Goal: Task Accomplishment & Management: Use online tool/utility

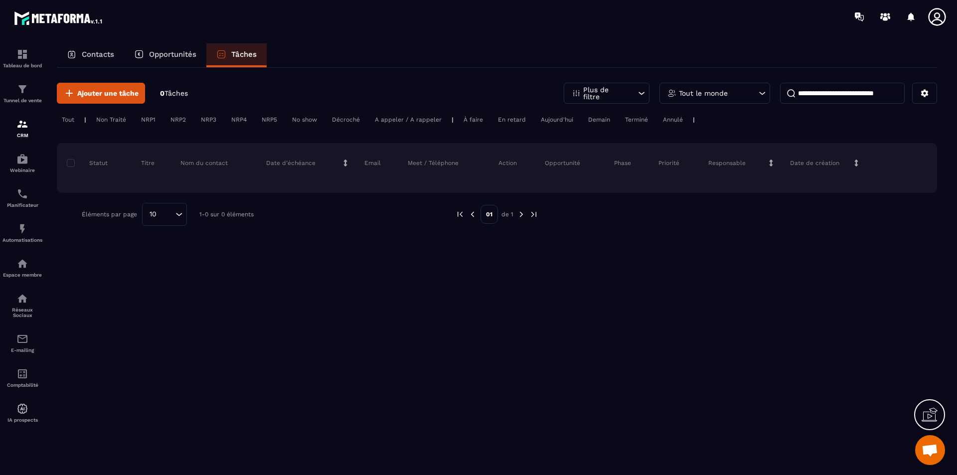
click at [90, 55] on p "Contacts" at bounding box center [98, 54] width 32 height 9
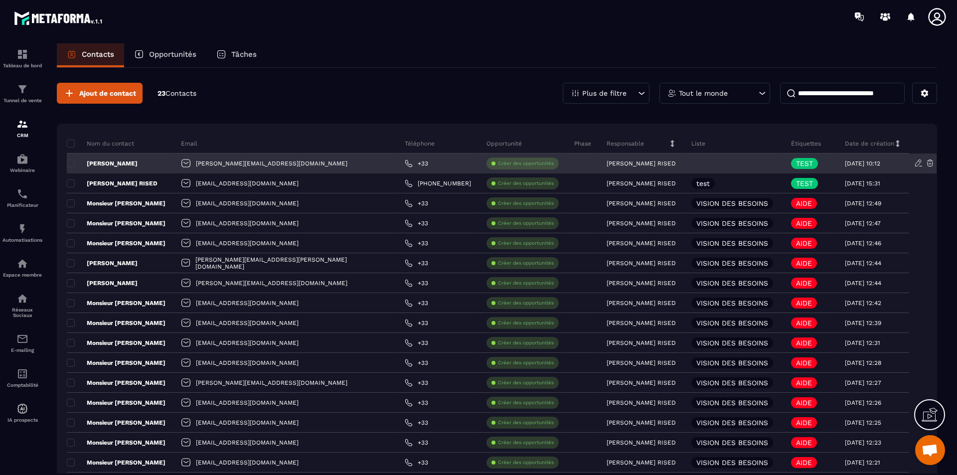
click at [498, 164] on p "Créer des opportunités" at bounding box center [526, 163] width 56 height 7
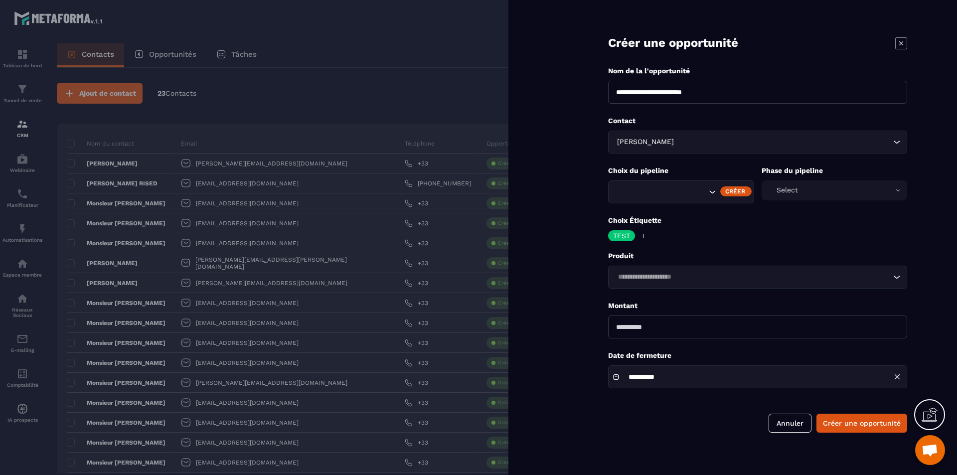
click at [896, 189] on div "Select" at bounding box center [834, 190] width 146 height 20
click at [712, 190] on icon "Search for option" at bounding box center [712, 192] width 10 height 10
click at [801, 425] on button "Annuler" at bounding box center [789, 423] width 43 height 19
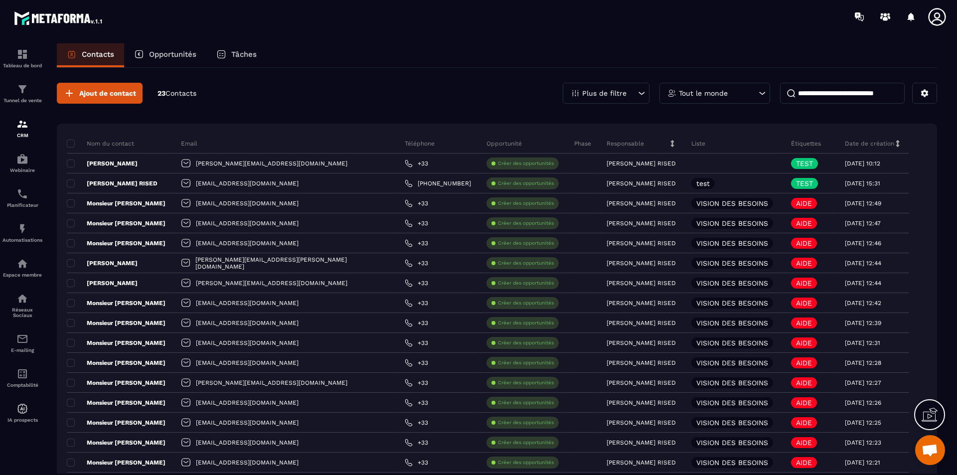
click at [939, 101] on div "Contacts Opportunités Tâches Ajout de contact 23 Contacts Plus de filtre Tout l…" at bounding box center [497, 268] width 900 height 450
click at [931, 97] on button at bounding box center [924, 93] width 25 height 21
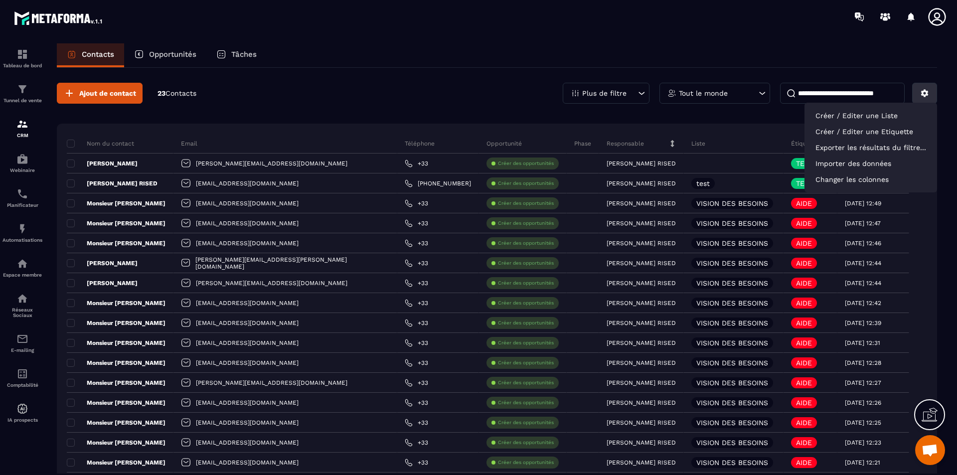
click at [931, 97] on button at bounding box center [924, 93] width 25 height 21
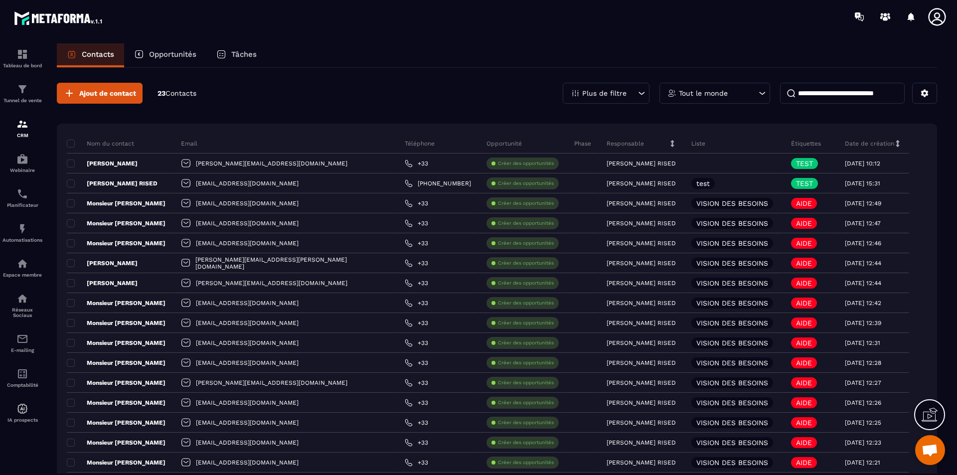
click at [927, 414] on icon at bounding box center [932, 413] width 10 height 11
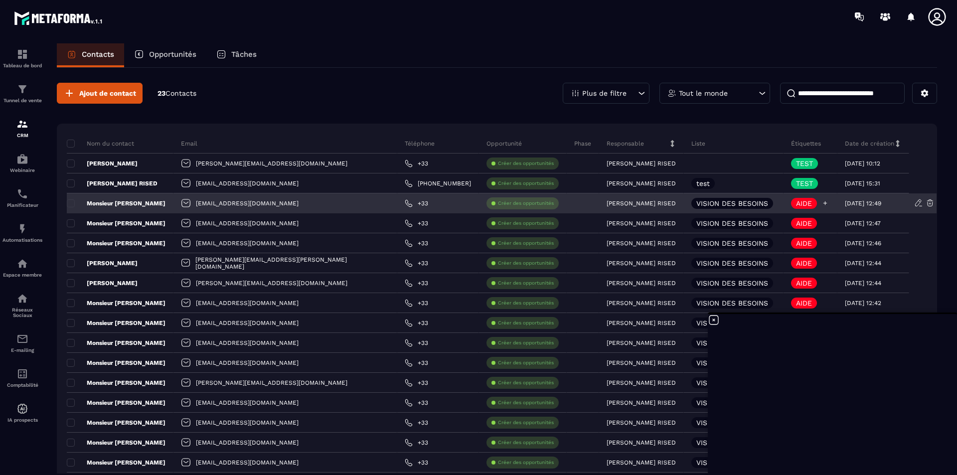
click at [823, 203] on icon at bounding box center [825, 203] width 4 height 4
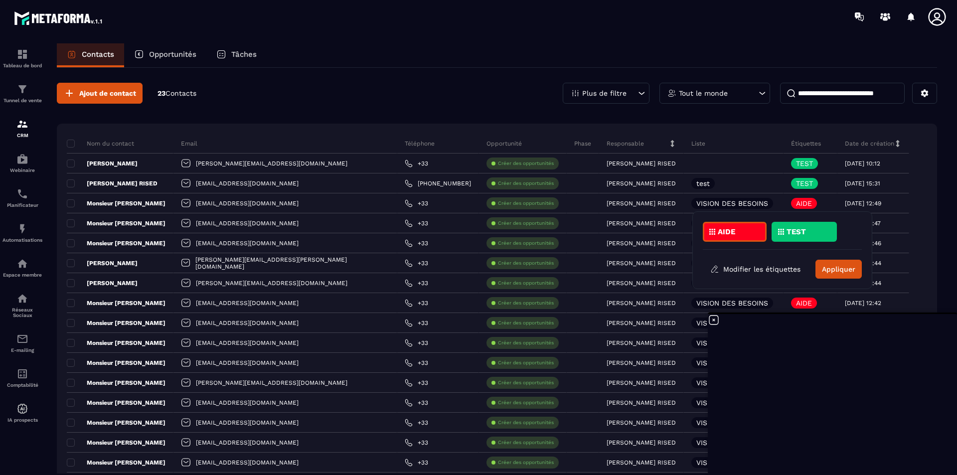
click at [745, 237] on div "AIDE" at bounding box center [735, 232] width 64 height 20
click at [744, 269] on button "Modifier les étiquettes" at bounding box center [755, 269] width 105 height 18
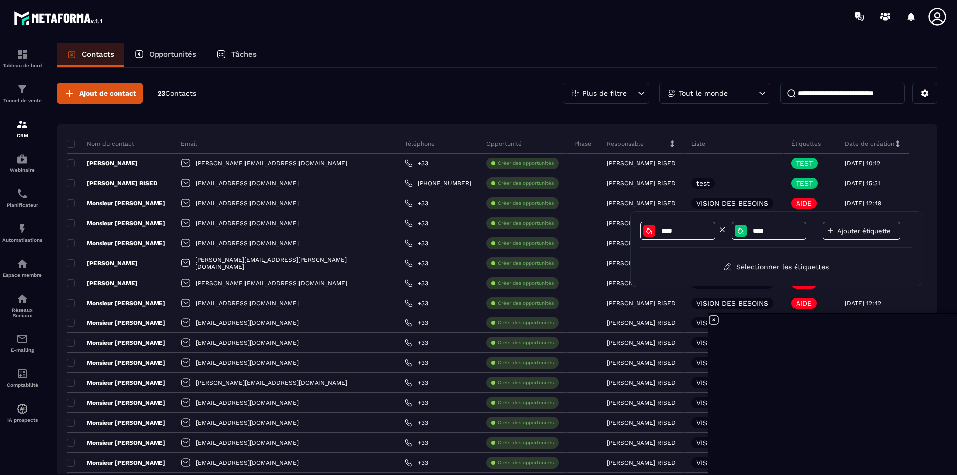
drag, startPoint x: 694, startPoint y: 230, endPoint x: 662, endPoint y: 231, distance: 31.4
click at [662, 231] on input "****" at bounding box center [686, 231] width 52 height 8
type input "*********"
click at [691, 245] on div "********* **** Ajouter étiquette" at bounding box center [775, 235] width 271 height 26
click at [685, 236] on div "*********" at bounding box center [677, 231] width 75 height 18
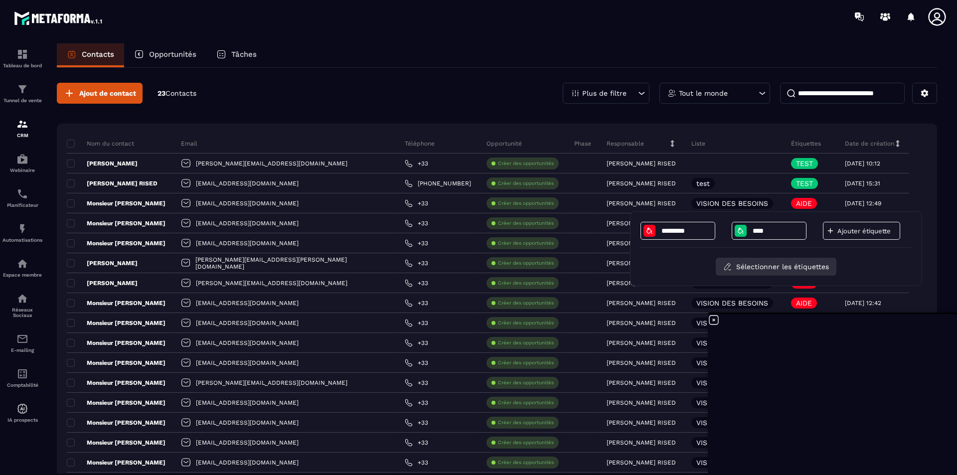
click at [773, 265] on button "Sélectionner les étiquettes" at bounding box center [776, 267] width 121 height 18
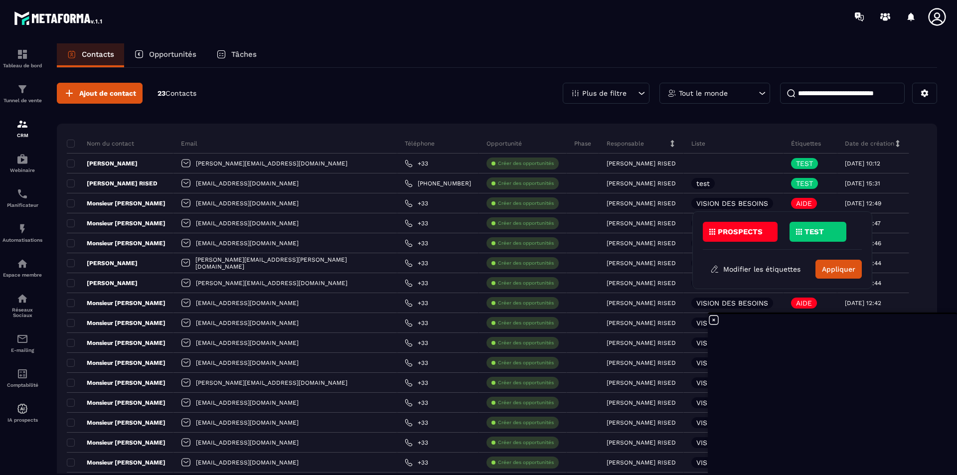
click at [751, 234] on p "PROSPECTS" at bounding box center [740, 231] width 45 height 7
click at [847, 268] on button "Appliquer" at bounding box center [838, 269] width 46 height 19
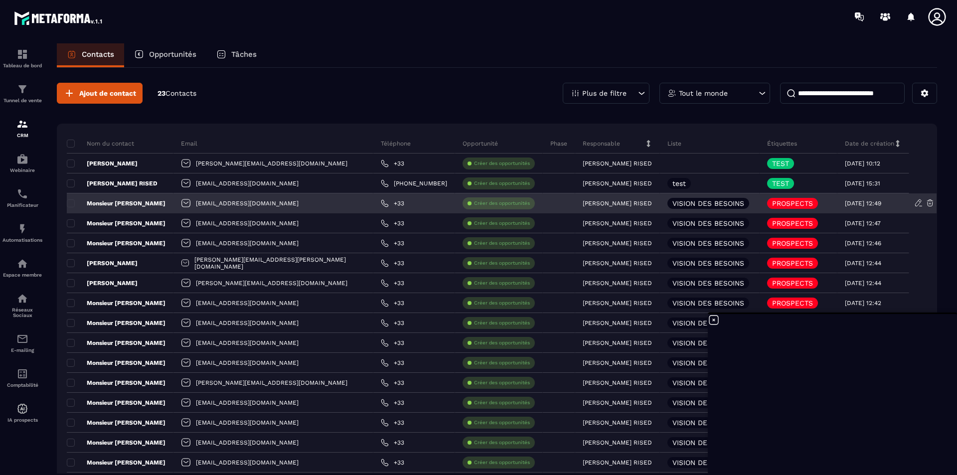
click at [679, 203] on p "VISION DES BESOINS" at bounding box center [708, 203] width 72 height 7
click at [914, 204] on icon at bounding box center [918, 202] width 9 height 9
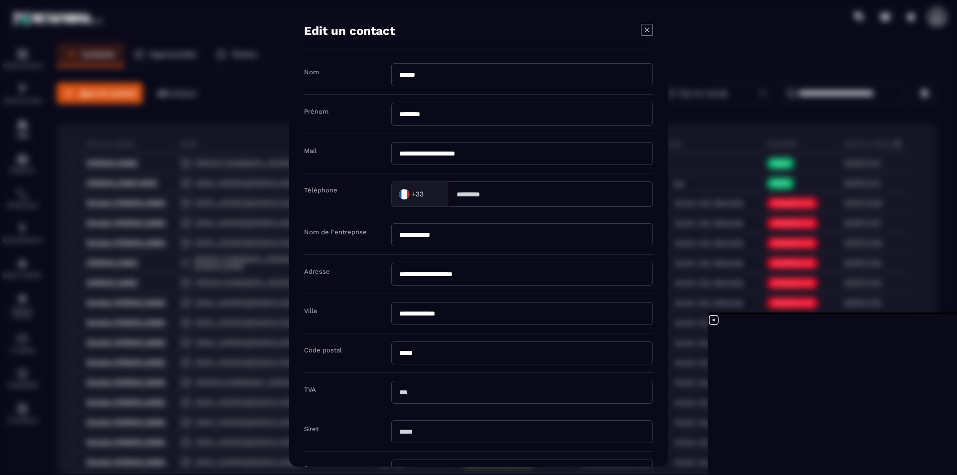
click at [648, 28] on icon "Modal window" at bounding box center [647, 30] width 12 height 12
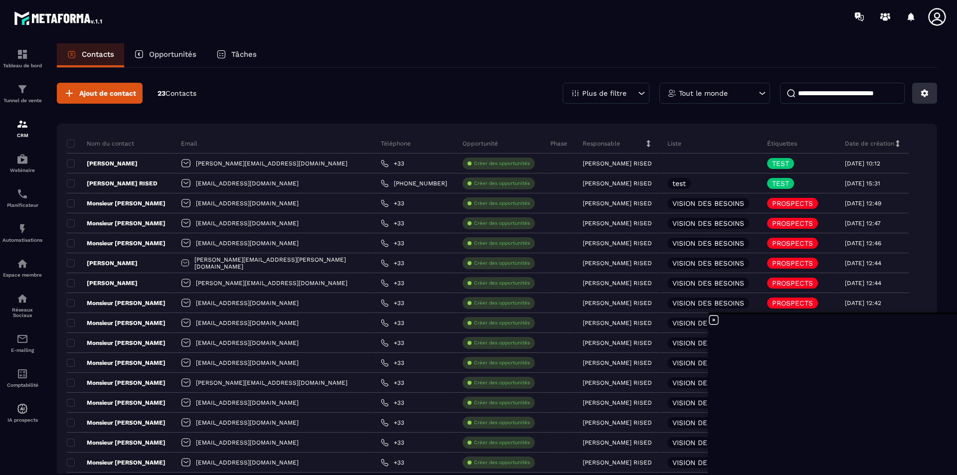
click at [926, 95] on icon at bounding box center [924, 93] width 7 height 7
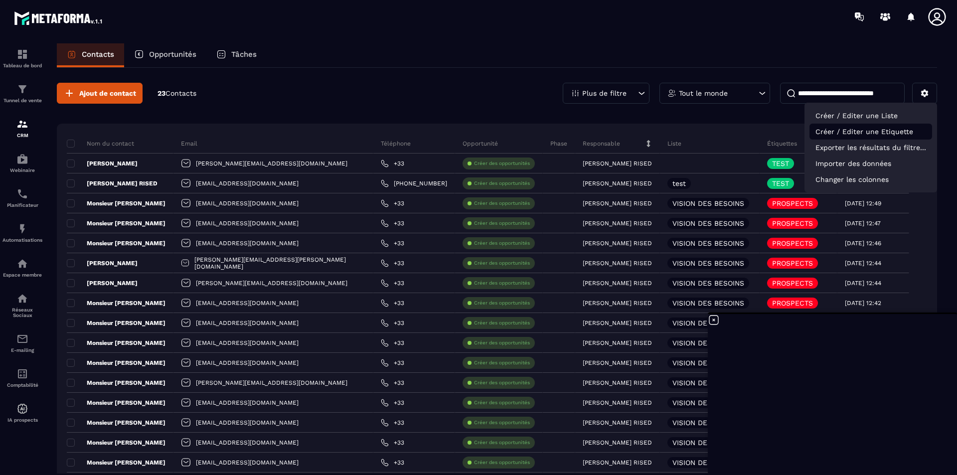
click at [887, 132] on p "Créer / Editer une Etiquette" at bounding box center [870, 132] width 123 height 16
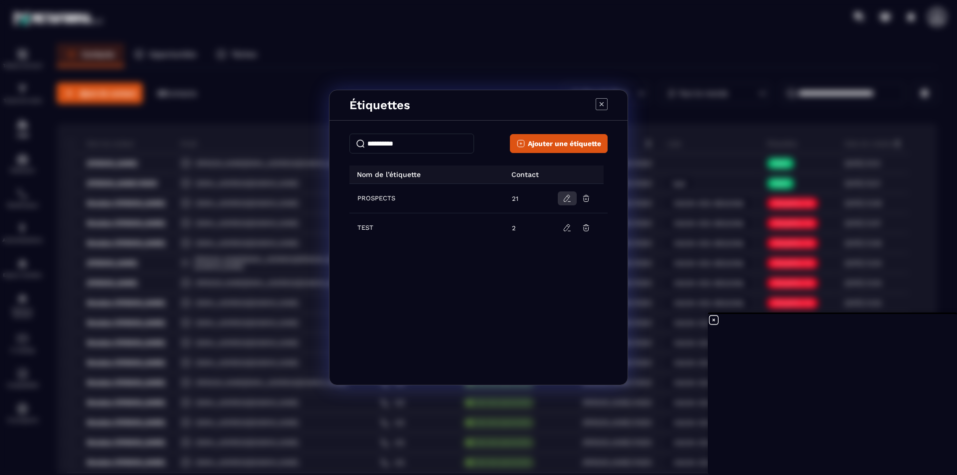
click at [568, 202] on icon "Modal window" at bounding box center [567, 198] width 9 height 9
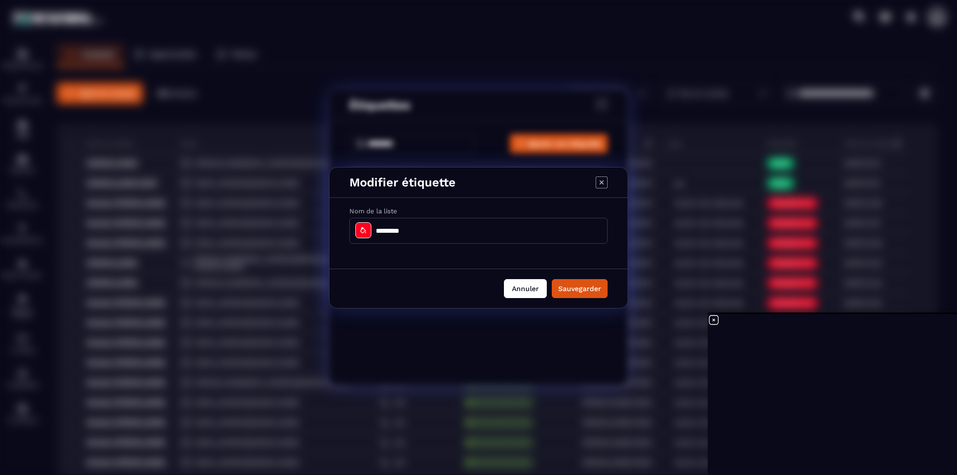
click at [519, 288] on button "Annuler" at bounding box center [525, 288] width 43 height 19
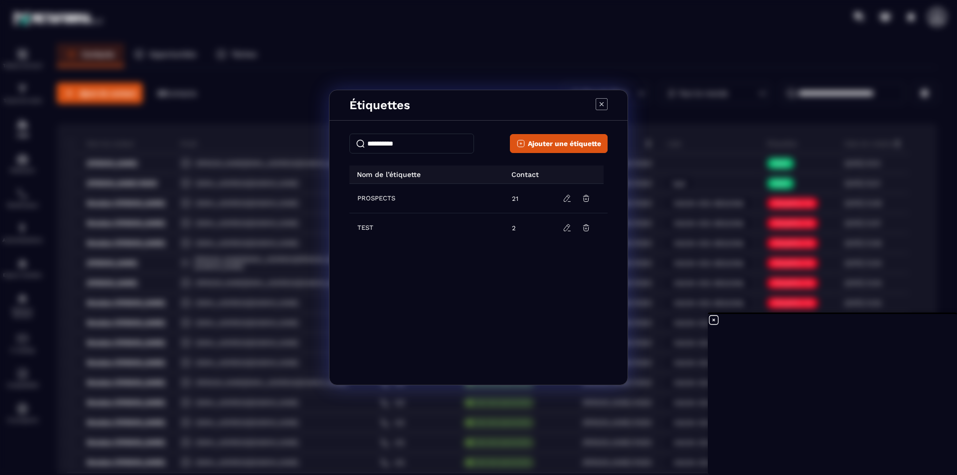
click at [601, 103] on icon "Modal window" at bounding box center [601, 104] width 12 height 12
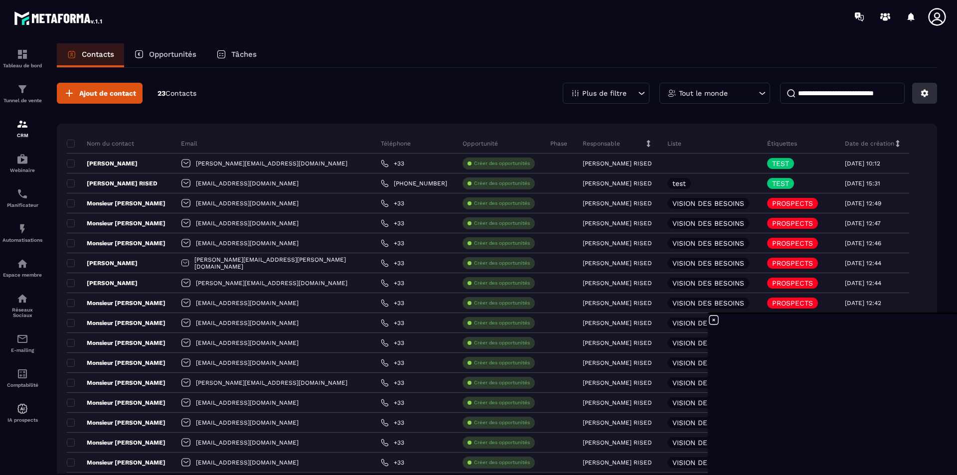
click at [926, 96] on icon at bounding box center [924, 93] width 9 height 9
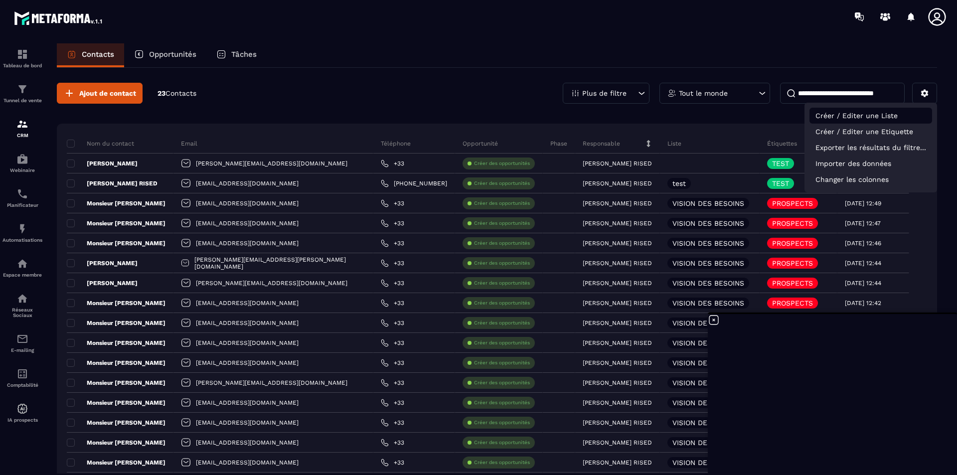
click at [898, 116] on p "Créer / Editer une Liste" at bounding box center [870, 116] width 123 height 16
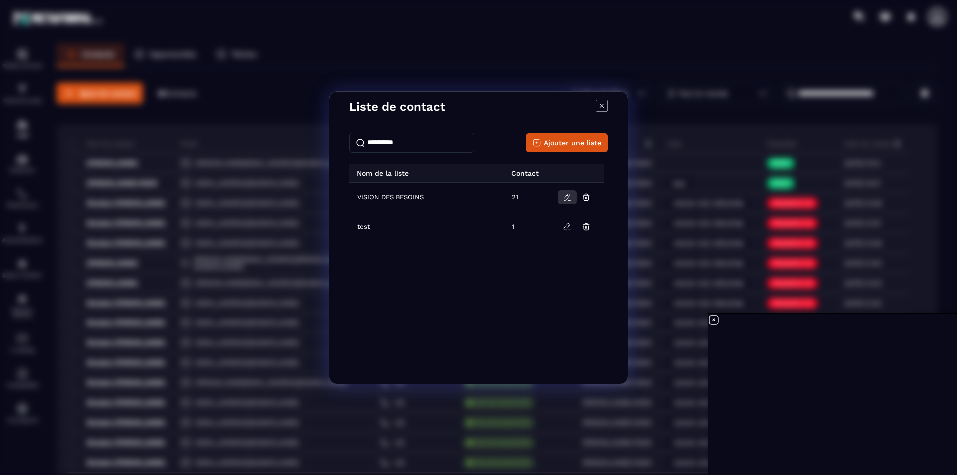
click at [568, 199] on icon "Modal window" at bounding box center [567, 197] width 9 height 9
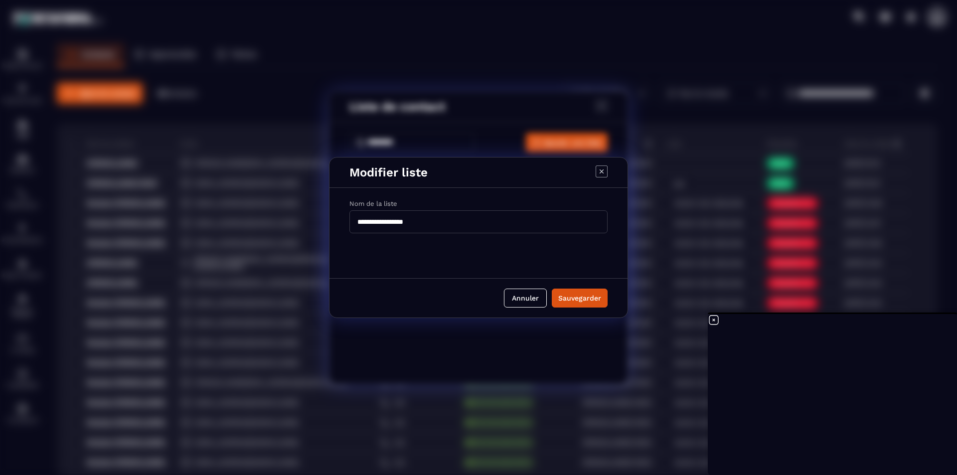
drag, startPoint x: 435, startPoint y: 219, endPoint x: 358, endPoint y: 220, distance: 77.2
click at [358, 220] on input "**********" at bounding box center [478, 221] width 258 height 23
click at [400, 222] on input "**********" at bounding box center [478, 221] width 258 height 23
drag, startPoint x: 383, startPoint y: 221, endPoint x: 398, endPoint y: 222, distance: 15.5
click at [398, 222] on input "**********" at bounding box center [478, 221] width 258 height 23
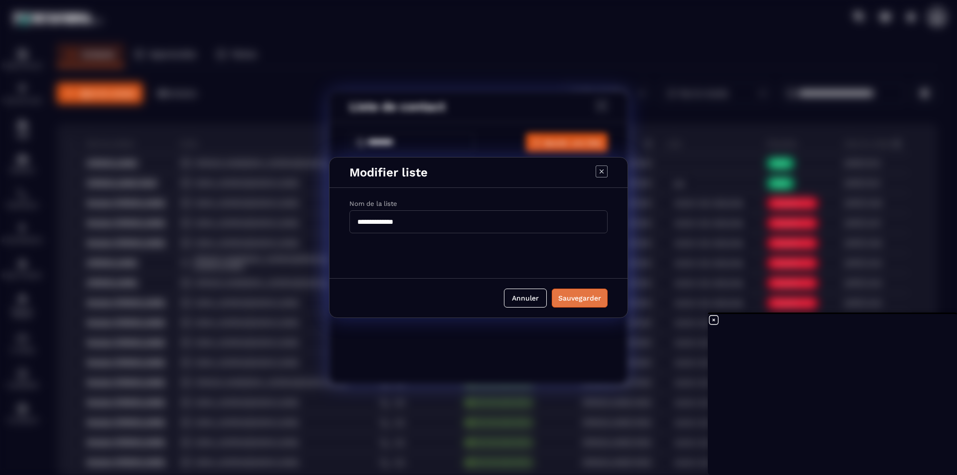
type input "**********"
click at [579, 298] on div "Sauvegarder" at bounding box center [579, 298] width 43 height 10
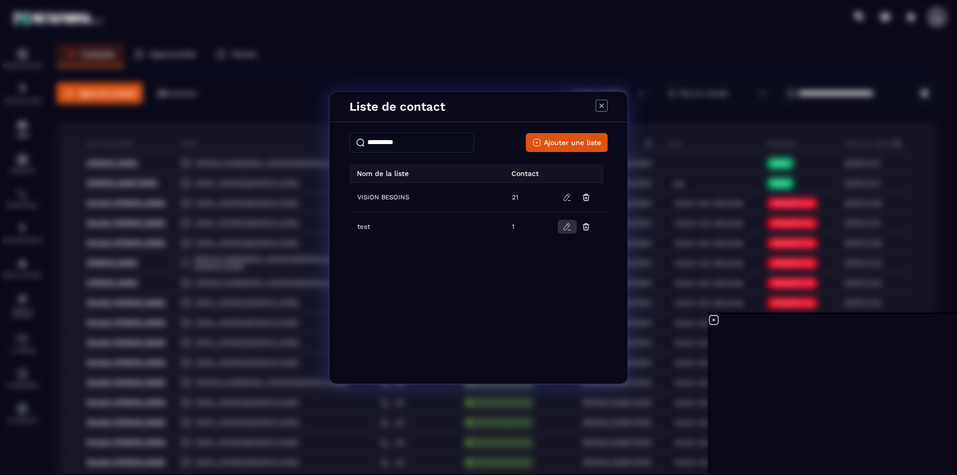
click at [563, 224] on icon "Modal window" at bounding box center [567, 226] width 9 height 9
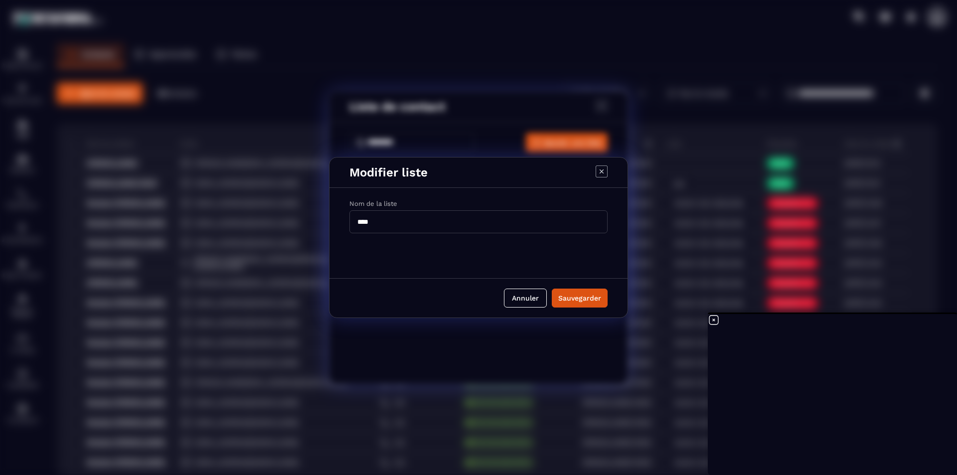
drag, startPoint x: 369, startPoint y: 221, endPoint x: 306, endPoint y: 223, distance: 62.3
click at [324, 222] on div "Modifier liste Nom de la liste **** Annuler Sauvegarder" at bounding box center [478, 237] width 957 height 475
type input "****"
click at [580, 293] on button "Sauvegarder" at bounding box center [580, 298] width 56 height 19
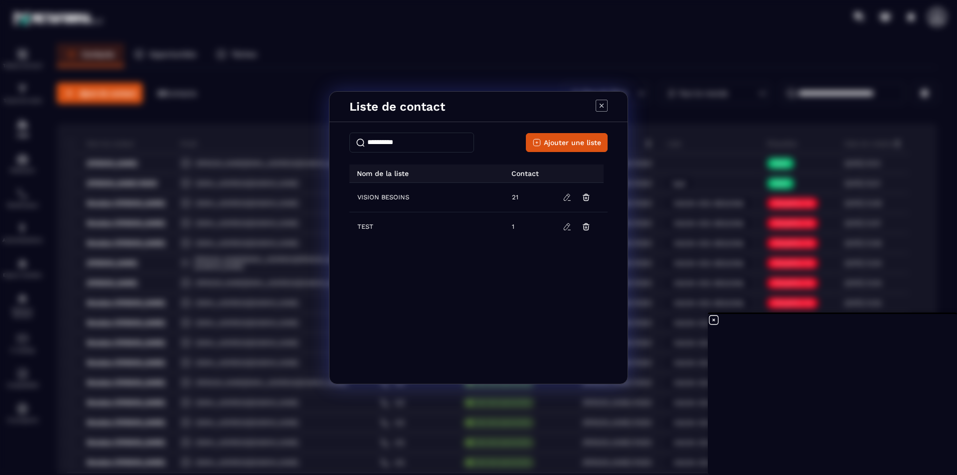
click at [602, 106] on icon "Modal window" at bounding box center [601, 105] width 4 height 4
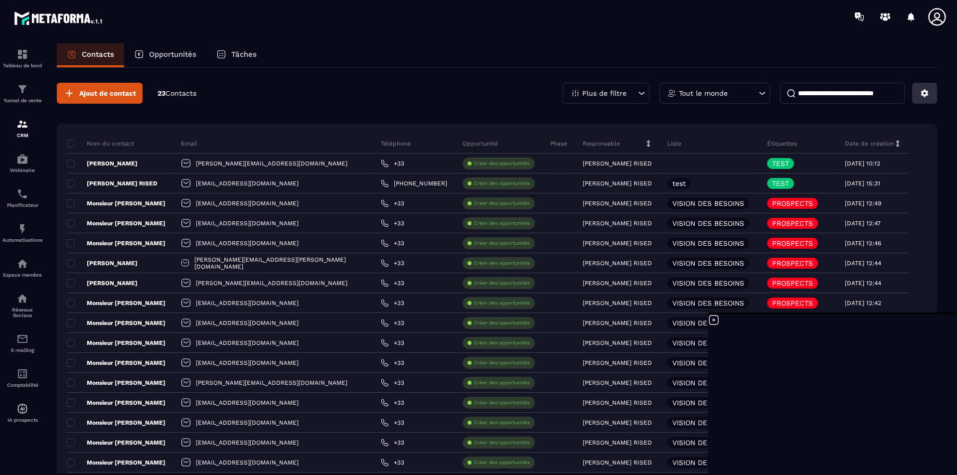
click at [927, 96] on icon at bounding box center [924, 93] width 9 height 9
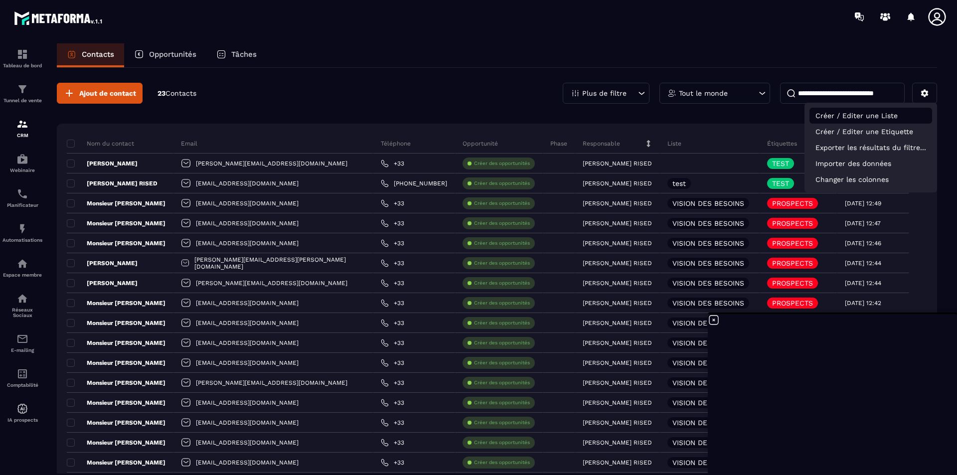
click at [890, 116] on p "Créer / Editer une Liste" at bounding box center [870, 116] width 123 height 16
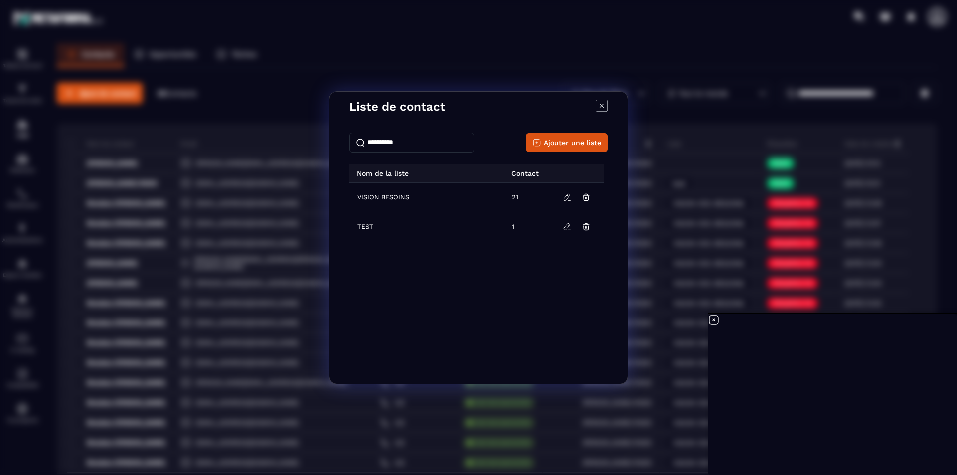
click at [401, 199] on span "VISION BESOINS" at bounding box center [383, 197] width 52 height 8
click at [602, 105] on icon "Modal window" at bounding box center [601, 105] width 4 height 4
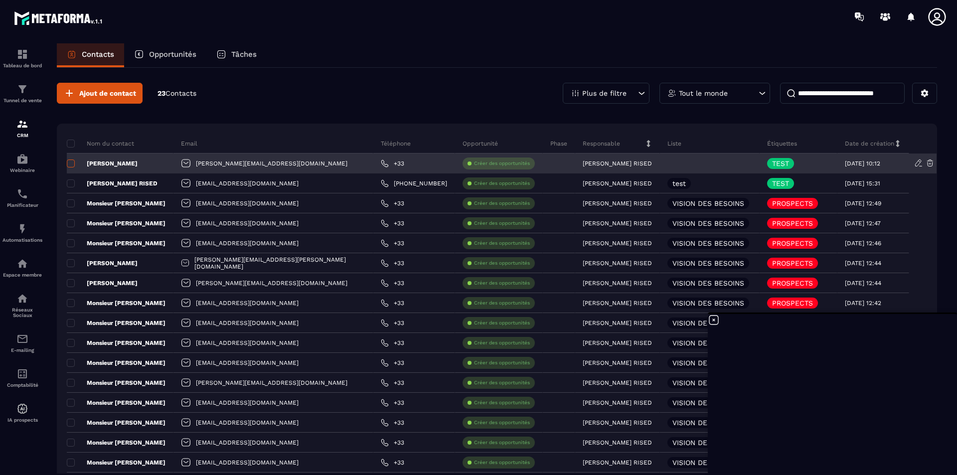
click at [68, 161] on span at bounding box center [71, 163] width 8 height 8
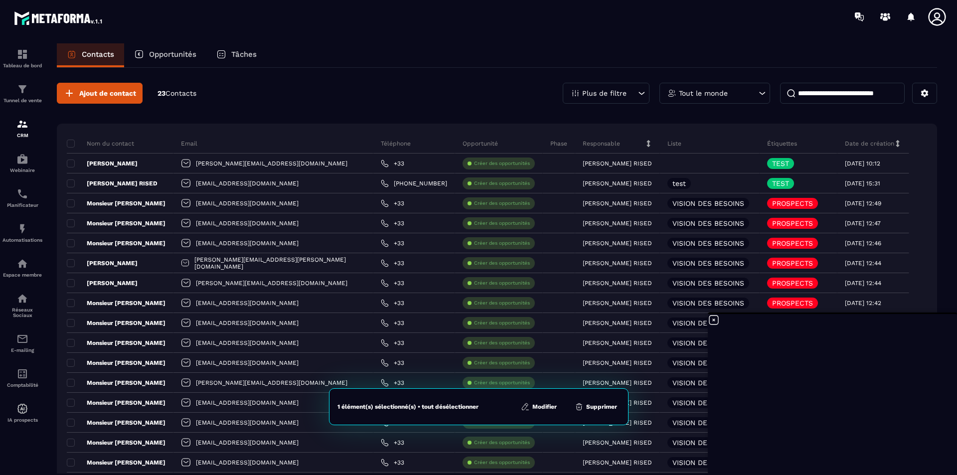
click at [543, 407] on button "Modifier" at bounding box center [539, 407] width 42 height 10
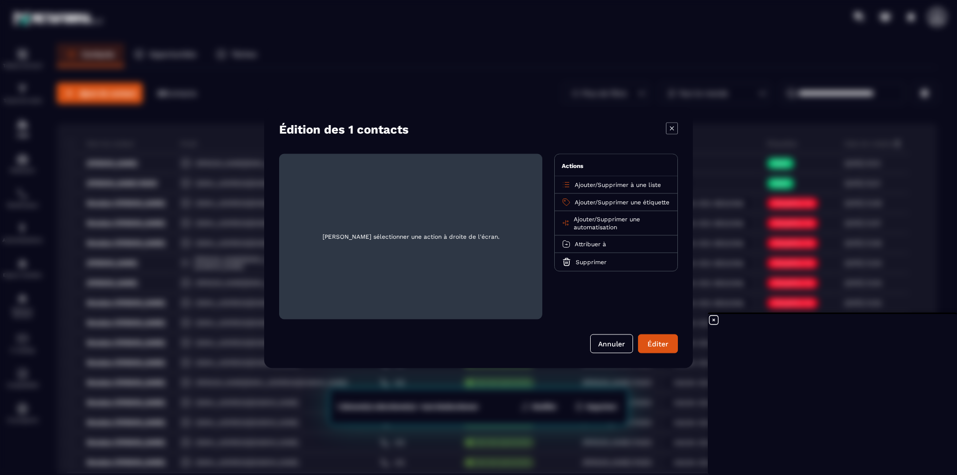
click at [584, 184] on span "Ajouter" at bounding box center [585, 184] width 20 height 7
click at [582, 243] on p "TEST" at bounding box center [616, 243] width 88 height 10
click at [584, 204] on span "Ajouter" at bounding box center [585, 201] width 20 height 7
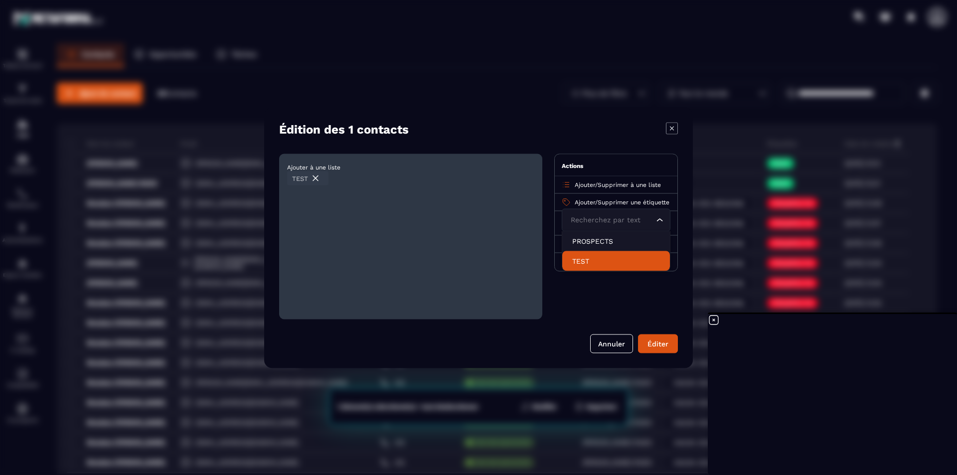
click at [582, 260] on p "TEST" at bounding box center [616, 261] width 88 height 10
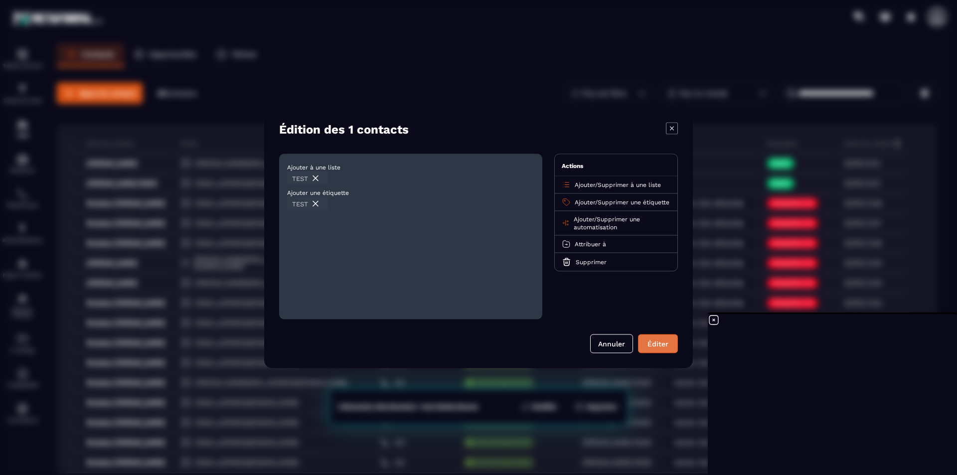
click at [655, 343] on div "Éditer" at bounding box center [657, 343] width 27 height 10
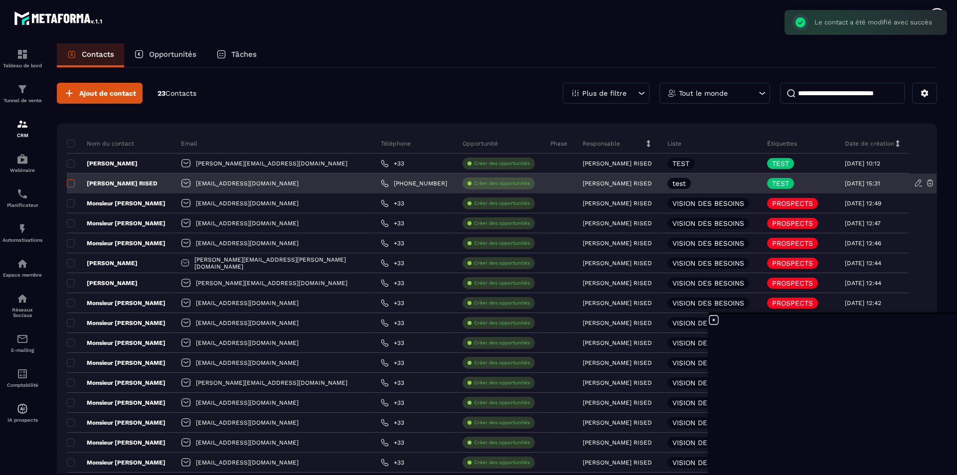
click at [74, 182] on span at bounding box center [71, 183] width 8 height 8
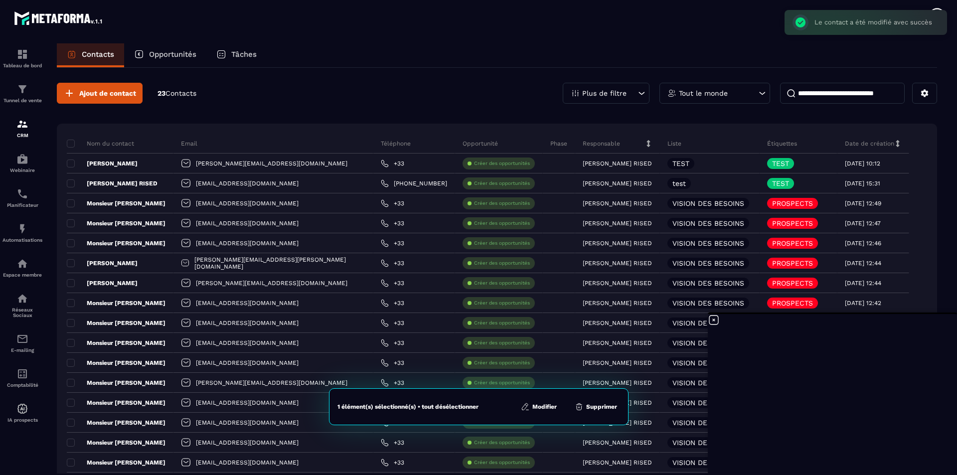
click at [544, 406] on button "Modifier" at bounding box center [539, 407] width 42 height 10
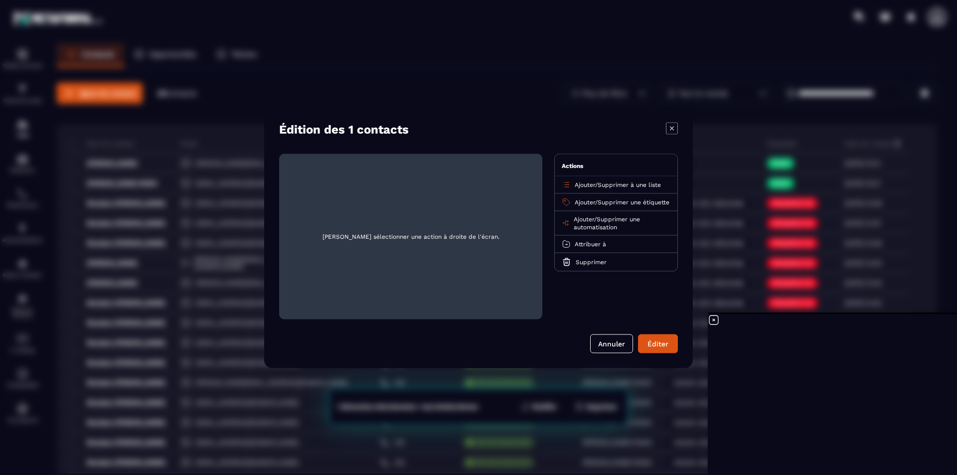
click at [589, 203] on span "Ajouter" at bounding box center [585, 201] width 20 height 7
click at [584, 263] on p "TEST" at bounding box center [616, 261] width 88 height 10
click at [660, 344] on div "Éditer" at bounding box center [657, 343] width 27 height 10
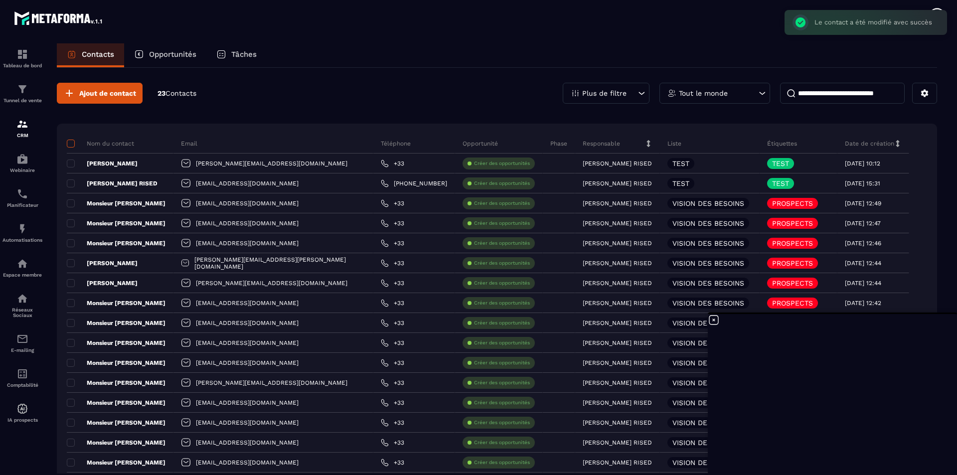
click at [72, 143] on span at bounding box center [71, 144] width 8 height 8
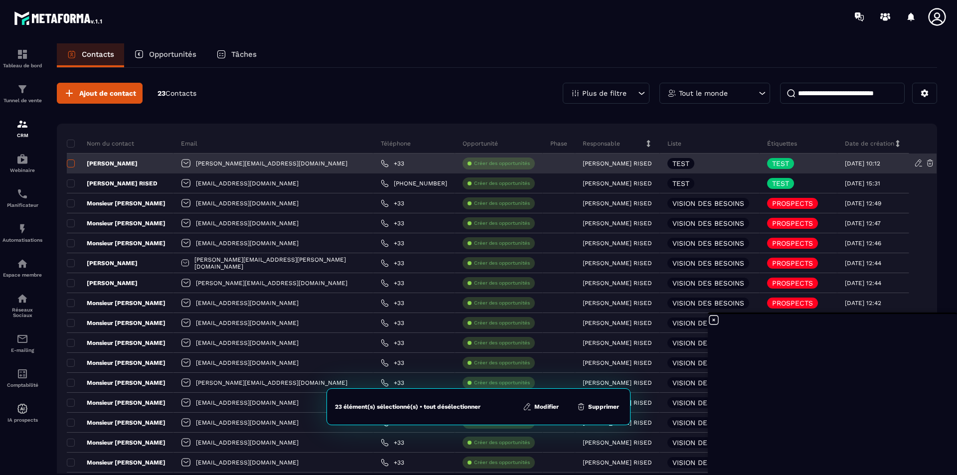
click at [72, 163] on span at bounding box center [71, 163] width 8 height 8
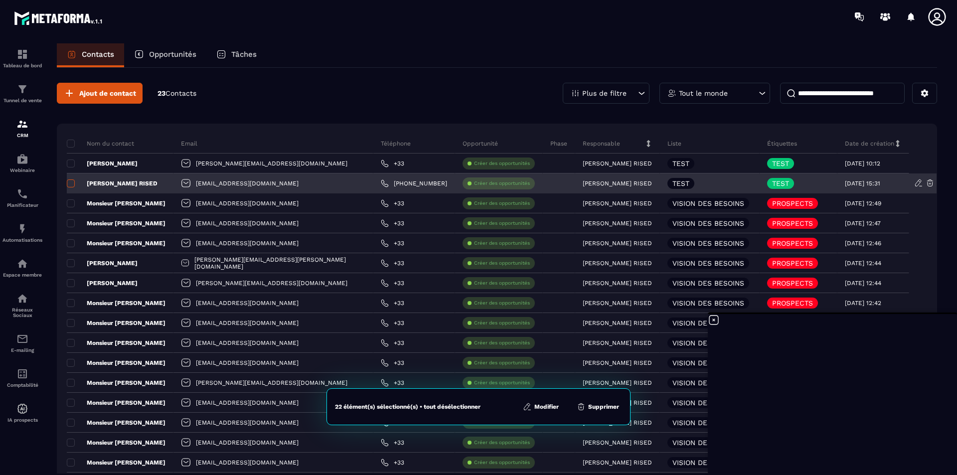
click at [72, 183] on span at bounding box center [71, 183] width 8 height 8
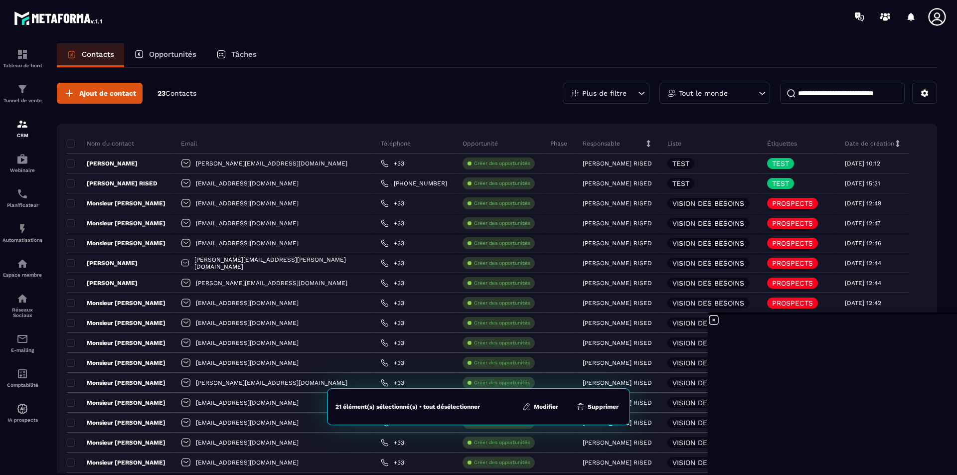
click at [548, 406] on button "Modifier" at bounding box center [540, 407] width 42 height 10
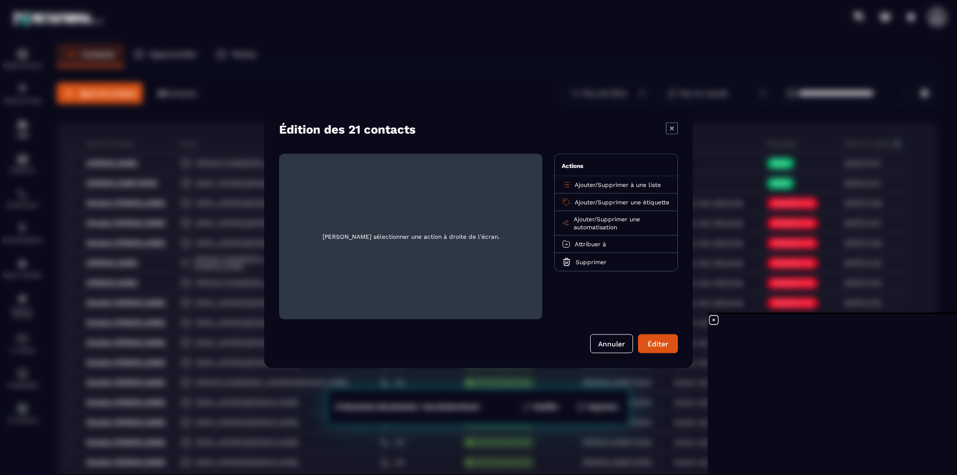
click at [605, 185] on span "Supprimer à une liste" at bounding box center [628, 184] width 63 height 7
click at [592, 223] on p "VISION BESOINS" at bounding box center [616, 223] width 88 height 10
click at [661, 345] on div "Éditer" at bounding box center [657, 343] width 27 height 10
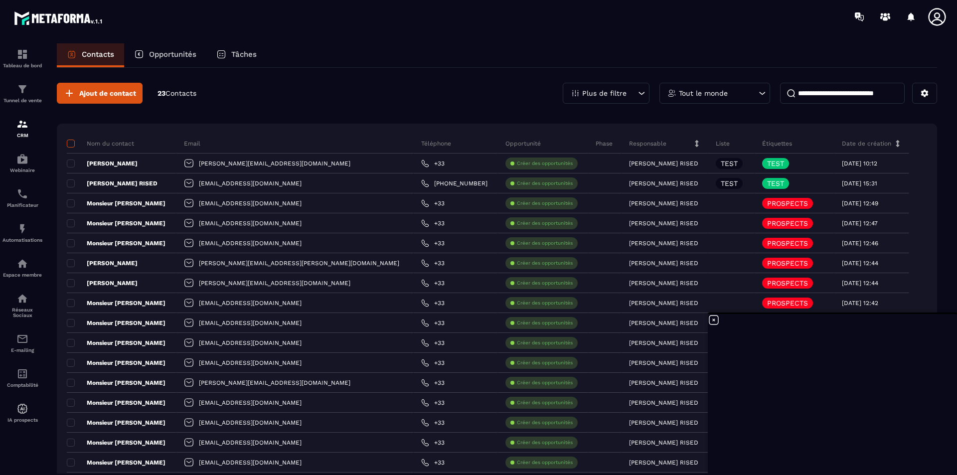
click at [69, 142] on span at bounding box center [71, 144] width 8 height 8
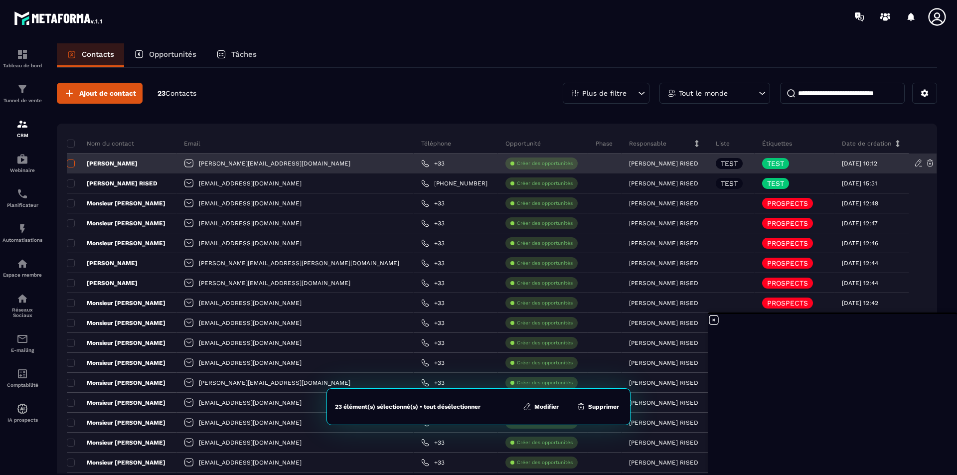
click at [69, 164] on span at bounding box center [71, 163] width 8 height 8
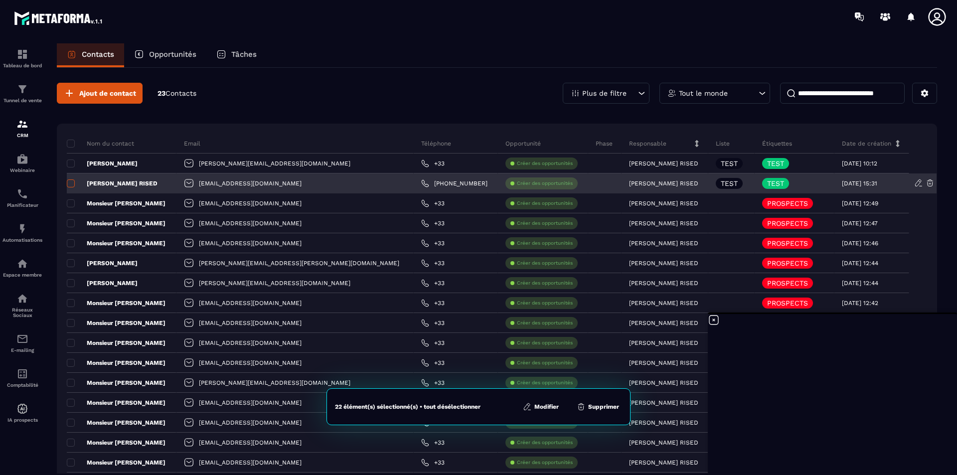
click at [71, 180] on span at bounding box center [71, 183] width 8 height 8
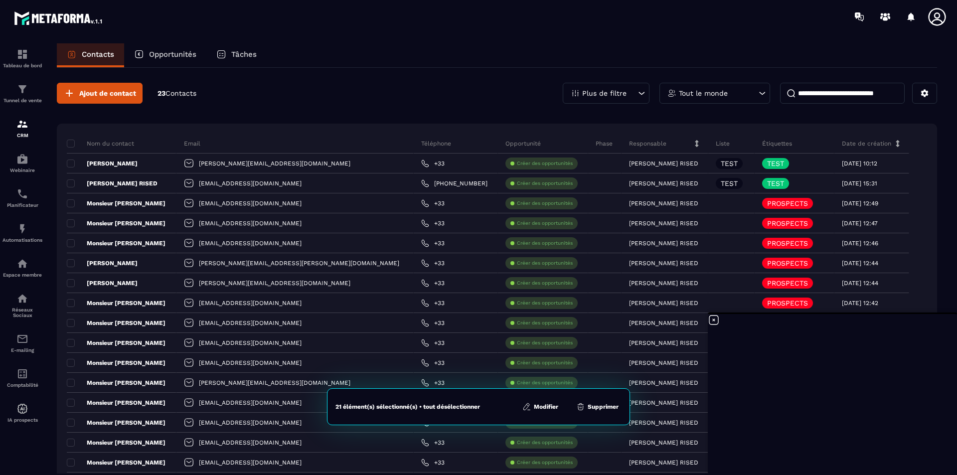
click at [542, 407] on button "Modifier" at bounding box center [540, 407] width 42 height 10
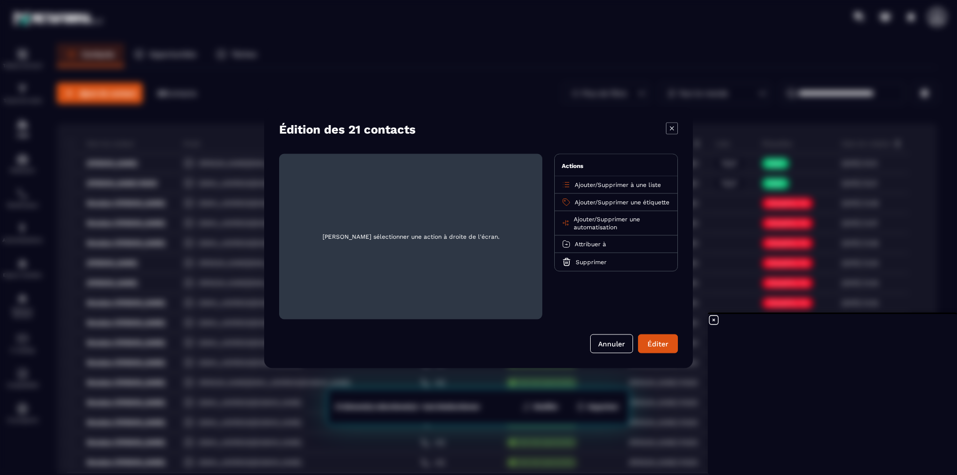
click at [594, 186] on span "Ajouter" at bounding box center [585, 184] width 20 height 7
click at [595, 245] on p "VISION BESOINS" at bounding box center [616, 243] width 88 height 10
click at [667, 344] on div "Éditer" at bounding box center [657, 343] width 27 height 10
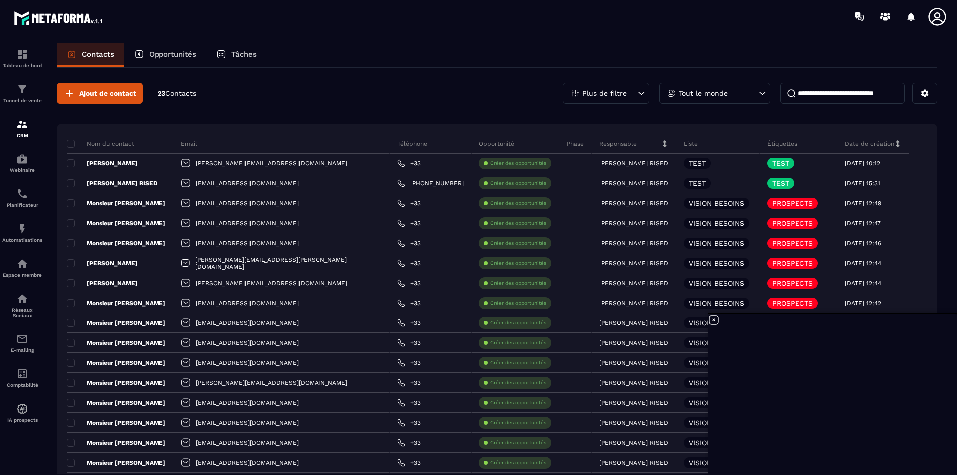
click at [304, 86] on div "Ajout de contact 23 Contacts Plus de filtre Tout le monde" at bounding box center [497, 93] width 880 height 21
click at [23, 340] on img at bounding box center [22, 339] width 12 height 12
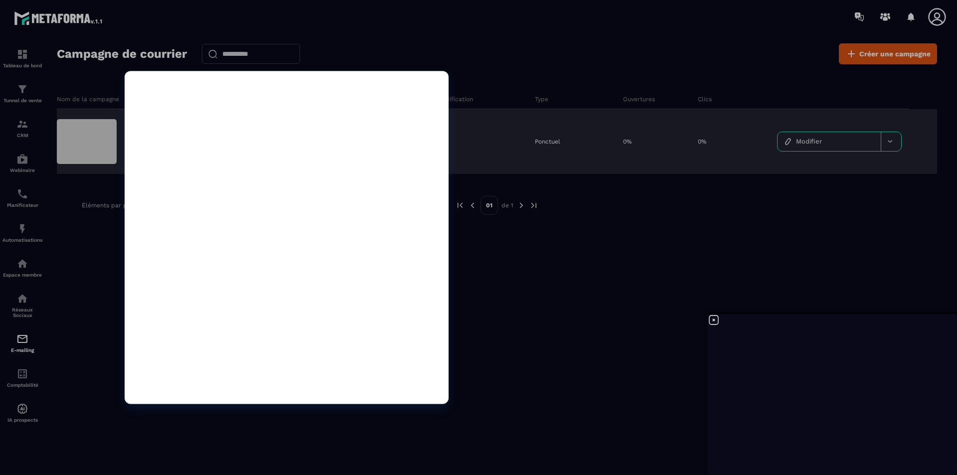
click at [99, 141] on div at bounding box center [87, 141] width 60 height 45
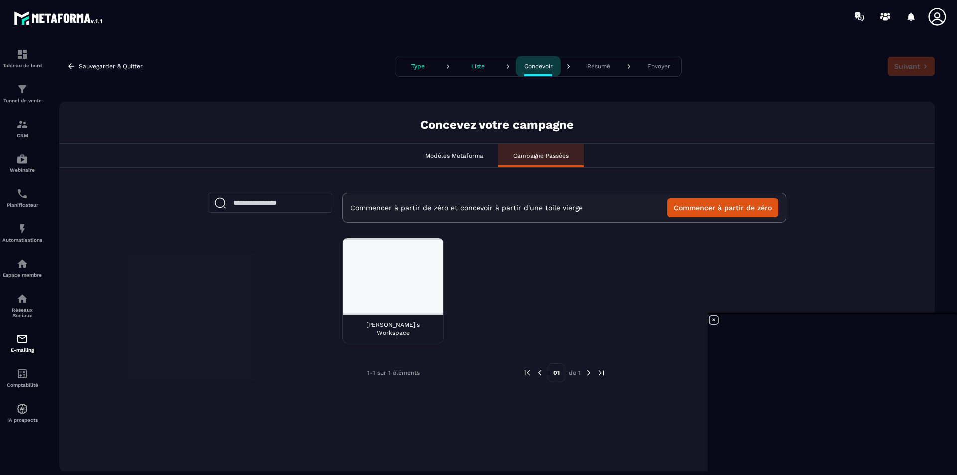
click at [375, 326] on p "[PERSON_NAME]'s Workspace" at bounding box center [392, 329] width 85 height 16
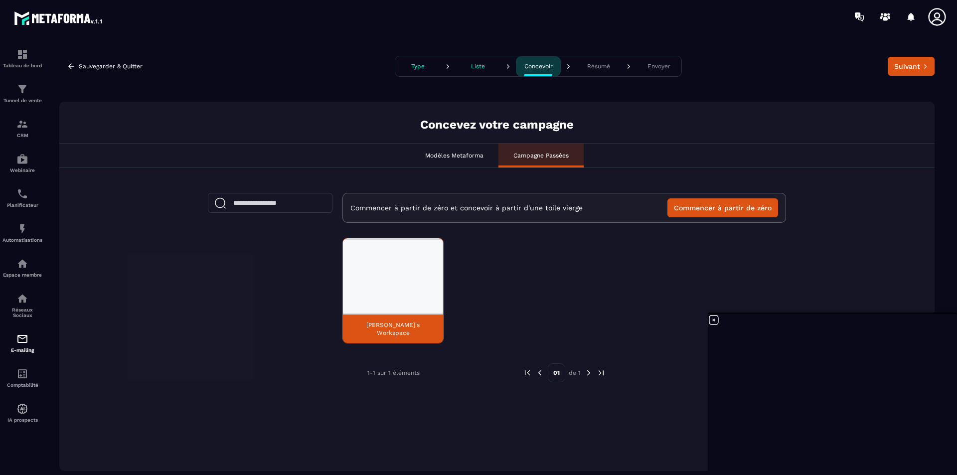
click at [455, 154] on p "Modèles Metaforma" at bounding box center [454, 155] width 58 height 8
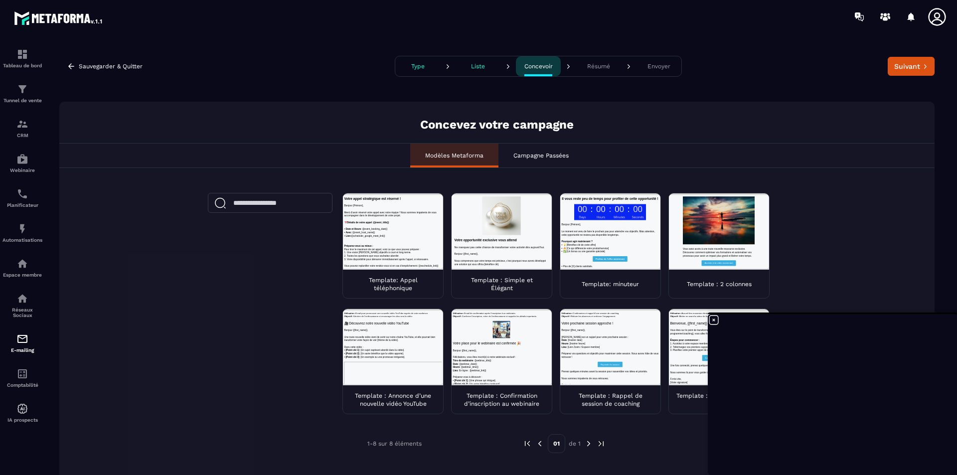
click at [516, 282] on p "Template : Simple et Élégant" at bounding box center [501, 284] width 85 height 16
click at [479, 66] on p "Liste" at bounding box center [478, 66] width 14 height 7
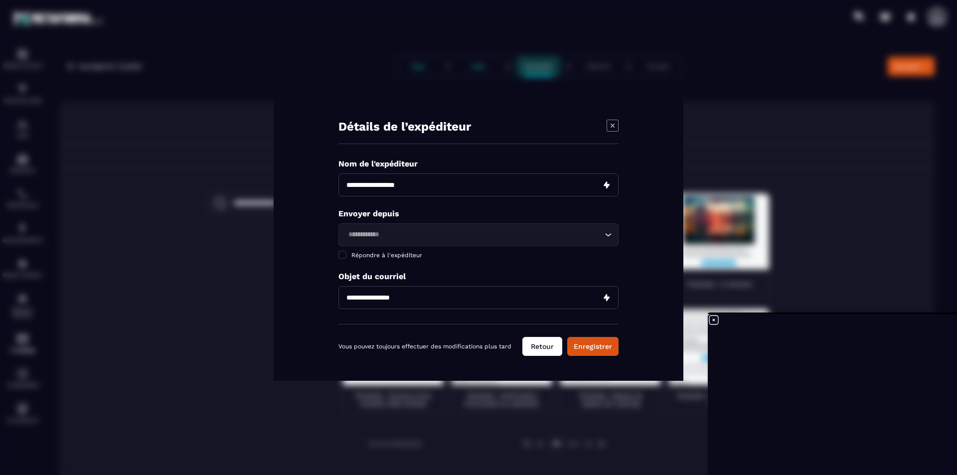
click at [537, 346] on button "Retour" at bounding box center [542, 346] width 40 height 19
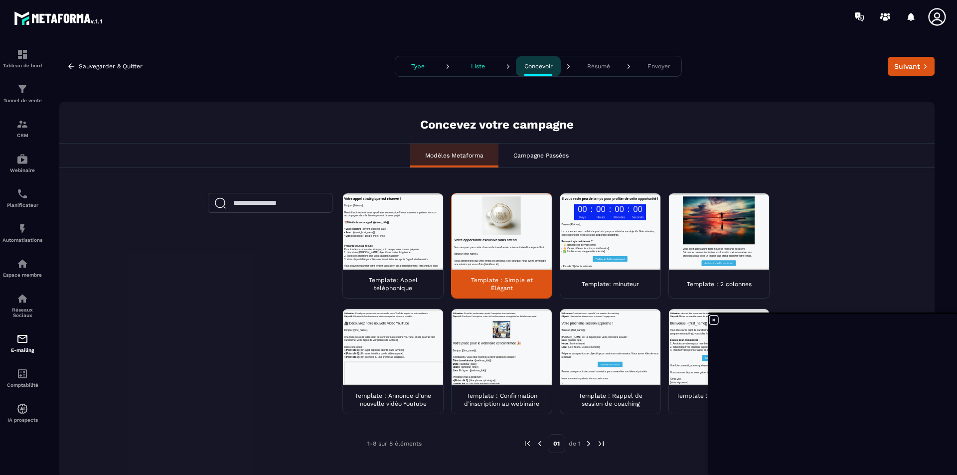
click at [414, 67] on p "Type" at bounding box center [417, 66] width 13 height 7
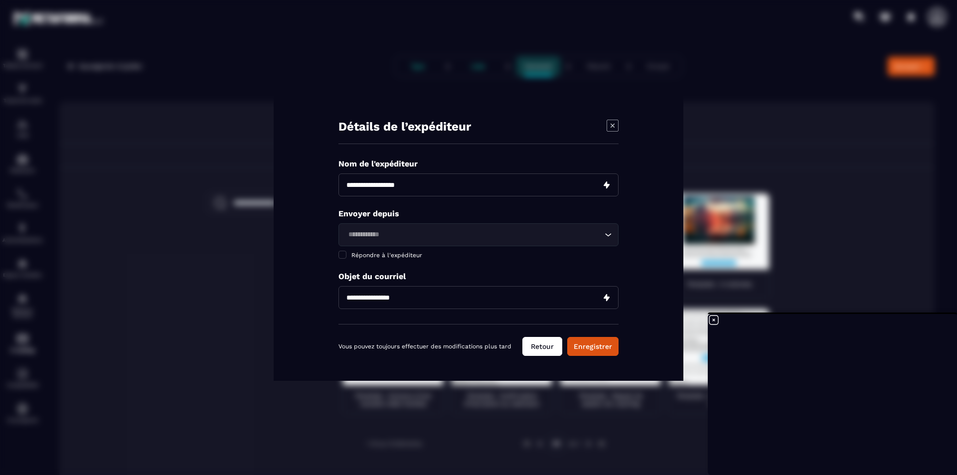
click at [552, 348] on button "Retour" at bounding box center [542, 346] width 40 height 19
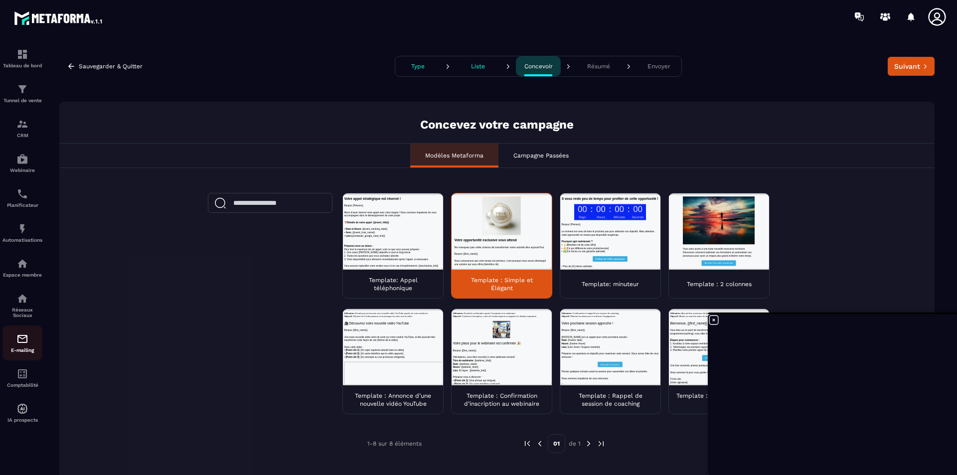
click at [16, 343] on img at bounding box center [22, 339] width 12 height 12
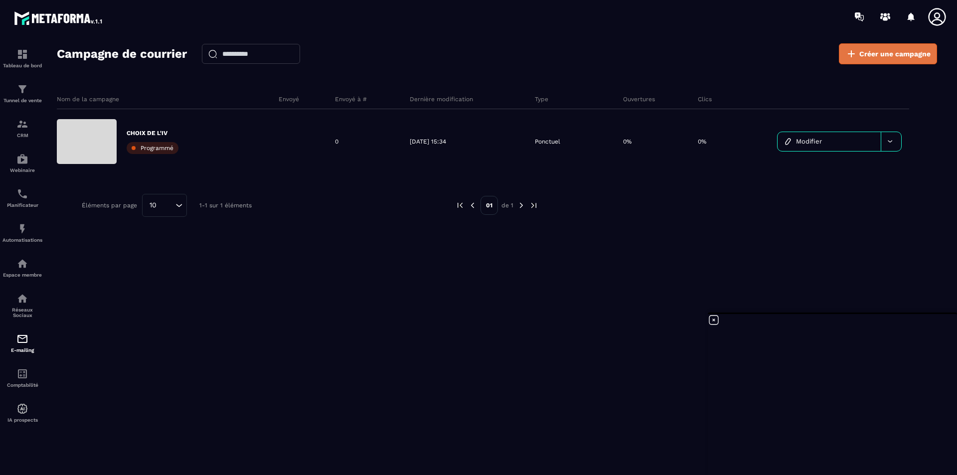
click at [884, 50] on span "Créer une campagne" at bounding box center [894, 54] width 71 height 10
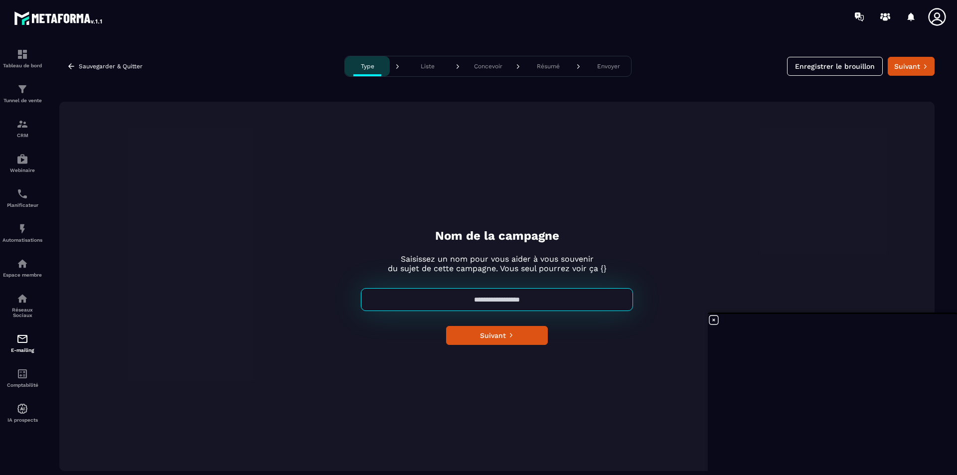
click at [501, 296] on input at bounding box center [497, 299] width 272 height 23
type input "**********"
click at [485, 336] on button "Suivant" at bounding box center [497, 335] width 102 height 19
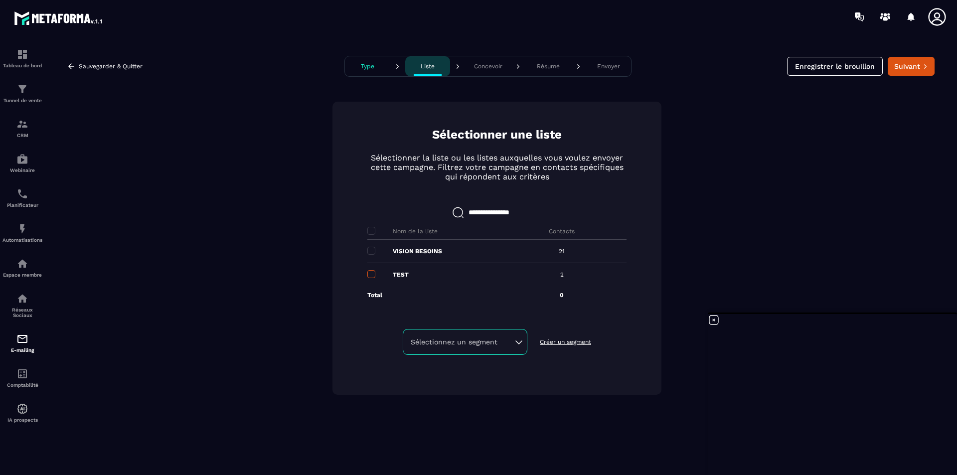
click at [373, 273] on span at bounding box center [371, 274] width 8 height 8
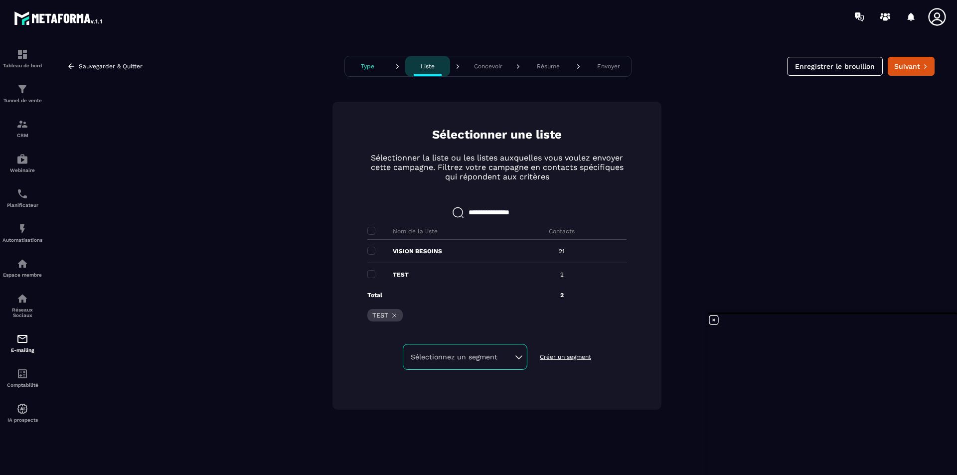
click at [379, 316] on p "TEST" at bounding box center [380, 314] width 16 height 7
click at [478, 358] on div "Sélectionnez un segment" at bounding box center [465, 357] width 109 height 10
click at [447, 330] on li "CHOIX DE L'IV" at bounding box center [465, 331] width 123 height 20
click at [517, 357] on div "CHOIX DE L'IV" at bounding box center [465, 357] width 109 height 10
click at [434, 321] on li "Aucune" at bounding box center [465, 331] width 123 height 20
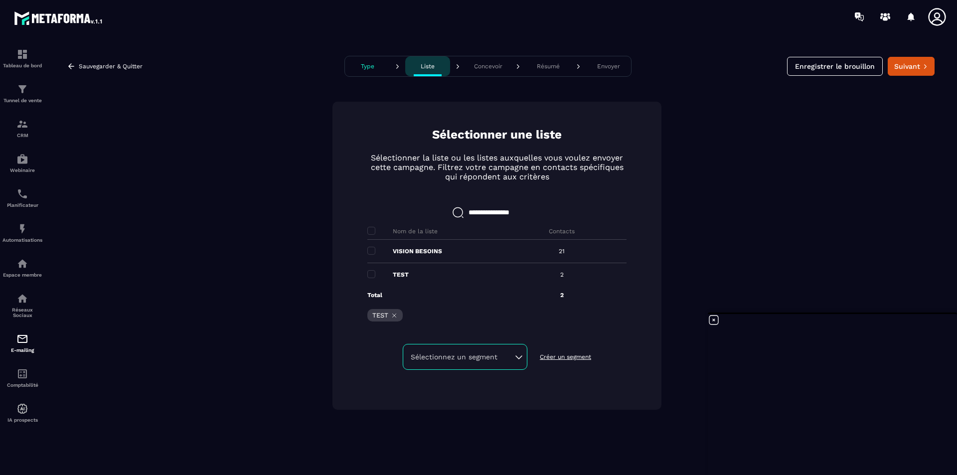
click at [393, 315] on icon at bounding box center [394, 315] width 7 height 7
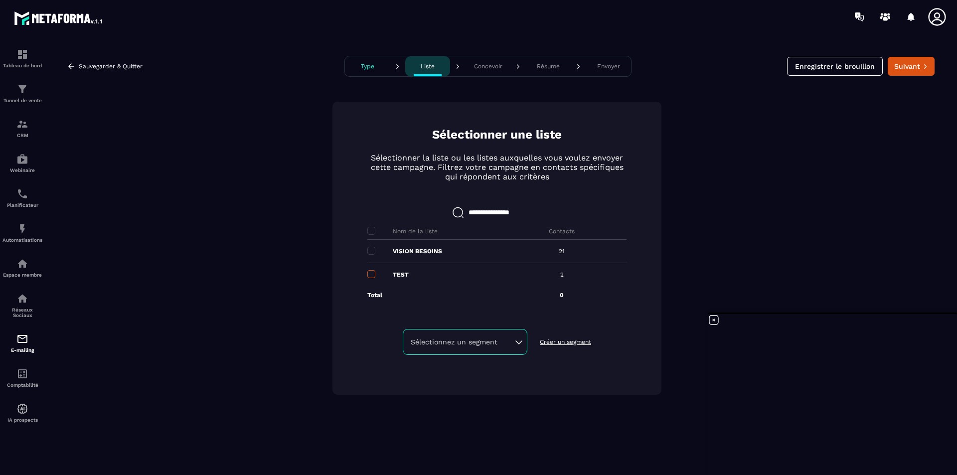
click at [371, 275] on span at bounding box center [371, 274] width 8 height 8
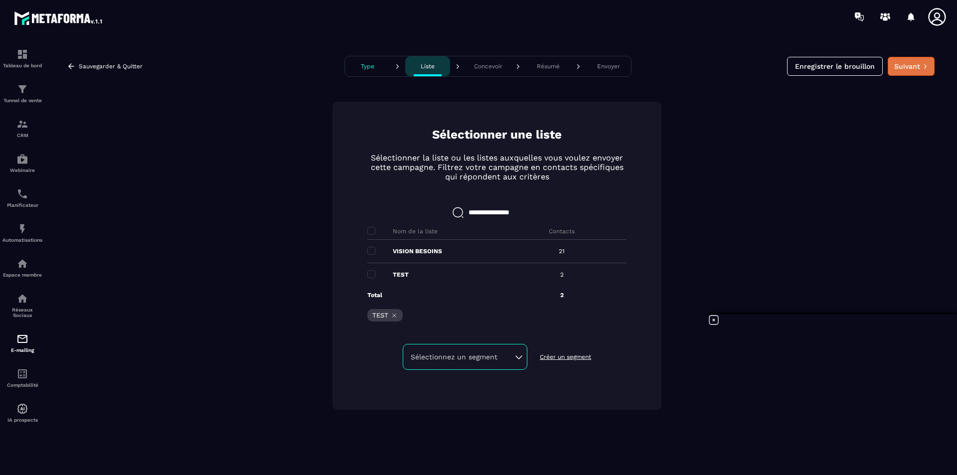
click at [907, 66] on button "Suivant" at bounding box center [910, 66] width 47 height 19
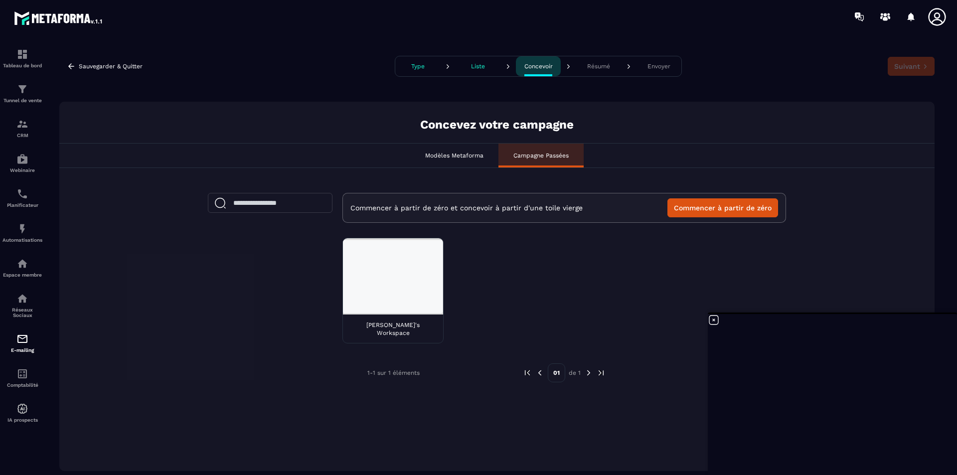
click at [464, 157] on p "Modèles Metaforma" at bounding box center [454, 155] width 58 height 8
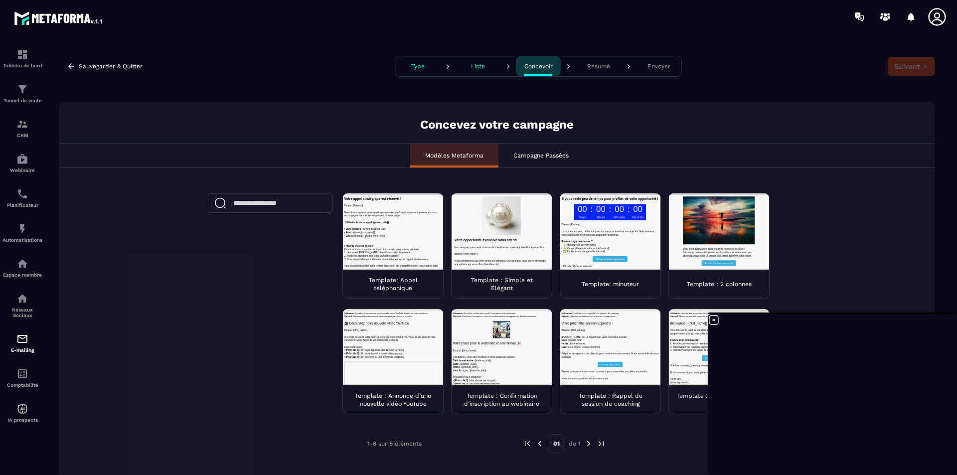
click at [494, 282] on p "Template : Simple et Élégant" at bounding box center [501, 284] width 85 height 16
click at [894, 65] on button "Suivant" at bounding box center [910, 66] width 47 height 19
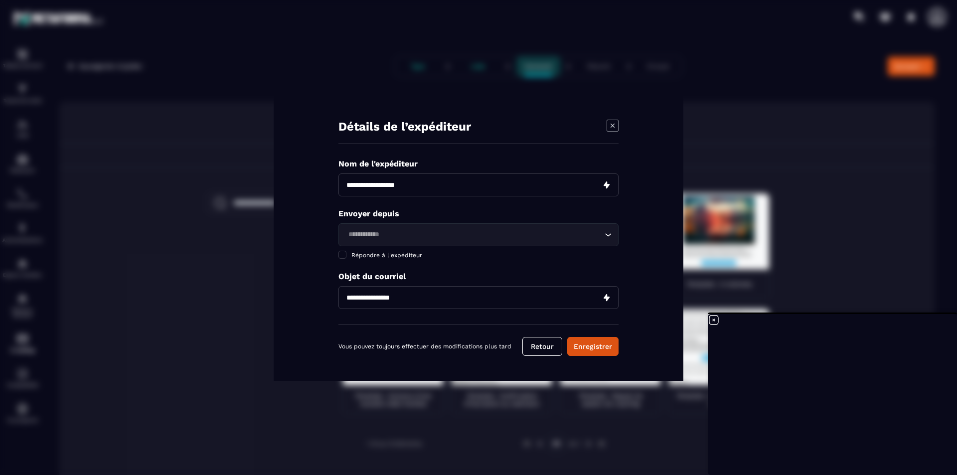
click at [437, 188] on input "Modal window" at bounding box center [478, 184] width 280 height 23
type input "**********"
click at [551, 180] on input "Modal window" at bounding box center [478, 184] width 280 height 23
type input "**********"
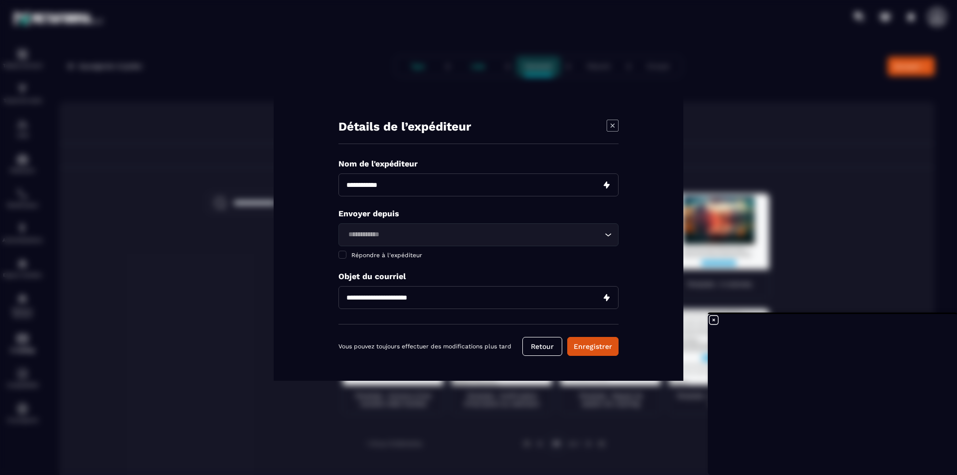
click at [458, 234] on input "Search for option" at bounding box center [473, 234] width 257 height 11
click at [604, 237] on icon "Search for option" at bounding box center [608, 235] width 10 height 10
click at [542, 345] on button "Retour" at bounding box center [542, 346] width 40 height 19
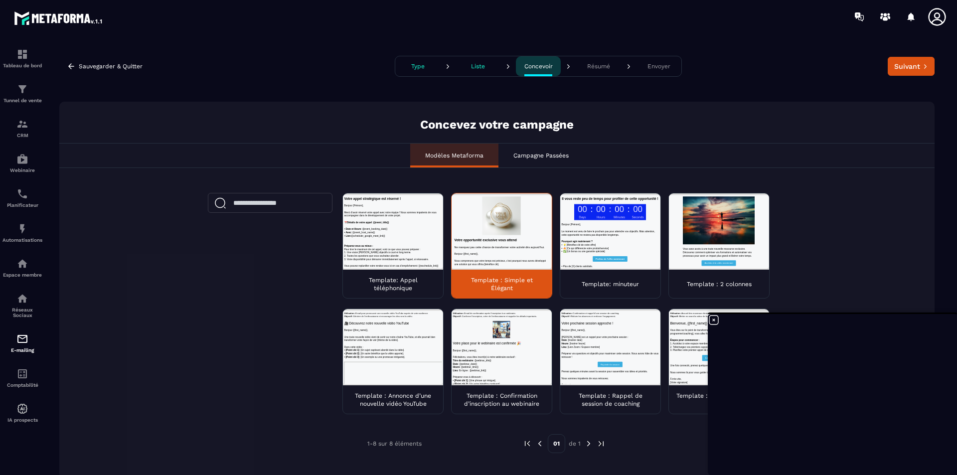
click at [546, 156] on p "Campagne Passées" at bounding box center [540, 155] width 55 height 8
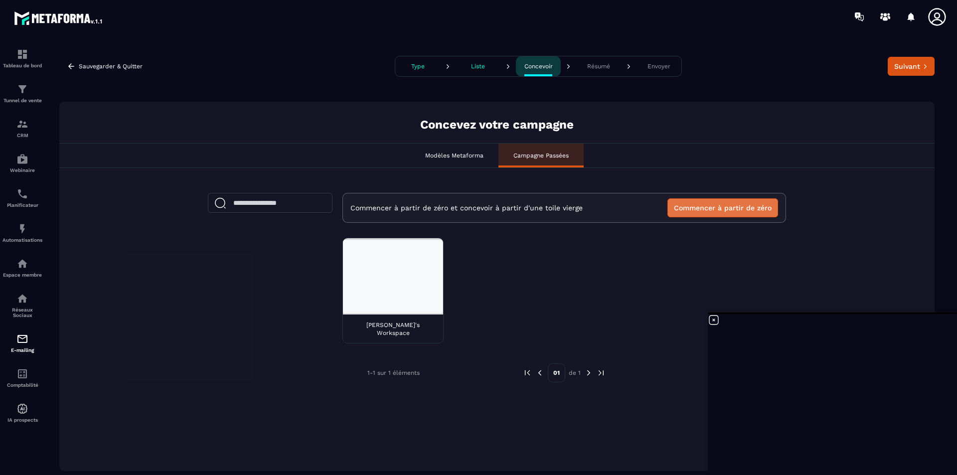
click at [697, 207] on button "Commencer à partir de zéro" at bounding box center [722, 207] width 111 height 19
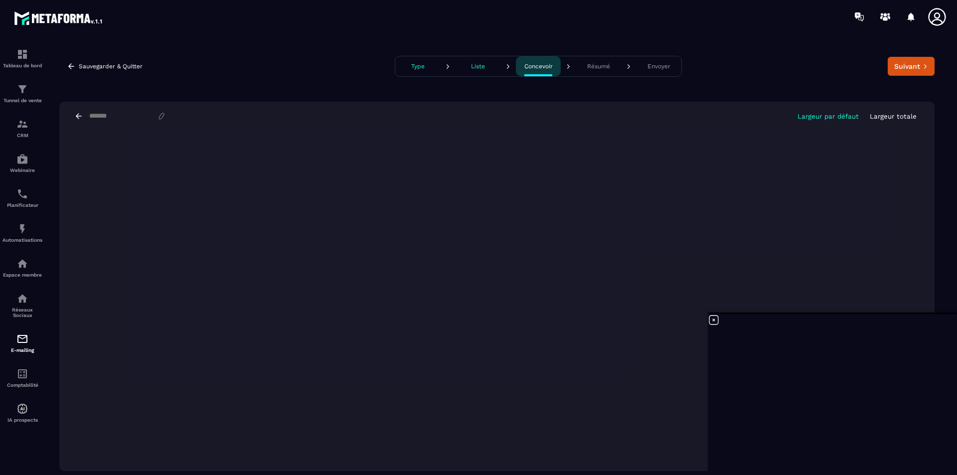
click at [892, 113] on p "Largeur totale" at bounding box center [892, 116] width 47 height 7
click at [846, 116] on p "Largeur par défaut" at bounding box center [827, 116] width 61 height 7
click at [770, 63] on div "Sauvegarder & Quitter Type Liste Concevoir Résumé Envoyer Suivant" at bounding box center [496, 66] width 875 height 21
click at [891, 115] on p "Largeur totale" at bounding box center [892, 116] width 47 height 7
click at [816, 114] on p "Largeur par défaut" at bounding box center [827, 116] width 61 height 7
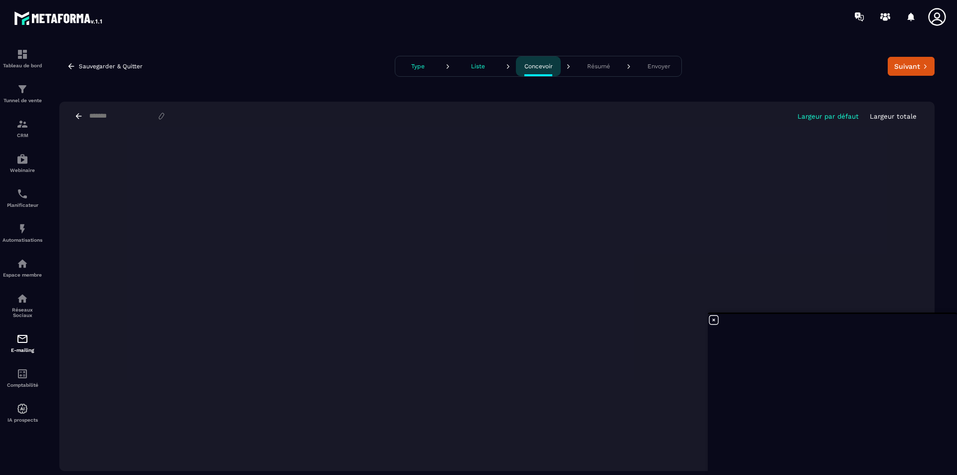
click at [894, 118] on p "Largeur totale" at bounding box center [892, 116] width 47 height 7
click at [711, 321] on icon at bounding box center [714, 320] width 12 height 12
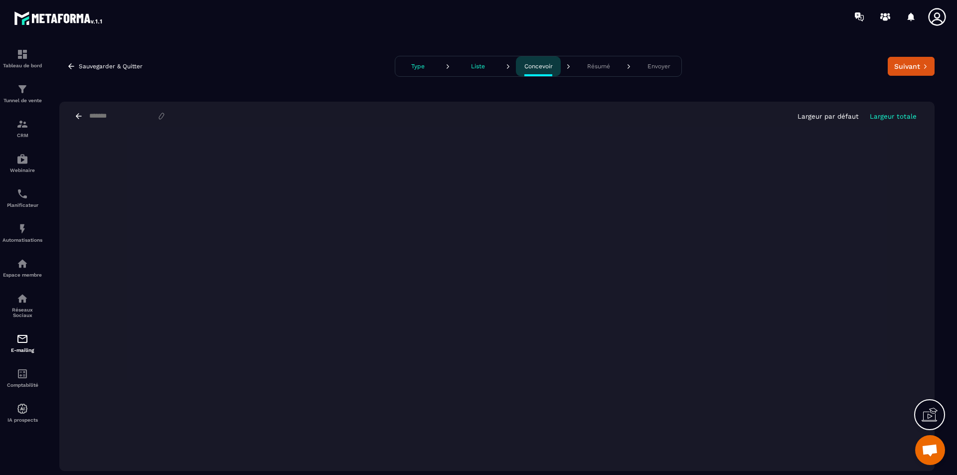
click at [929, 417] on icon at bounding box center [929, 415] width 16 height 16
